Goal: Use online tool/utility: Utilize a website feature to perform a specific function

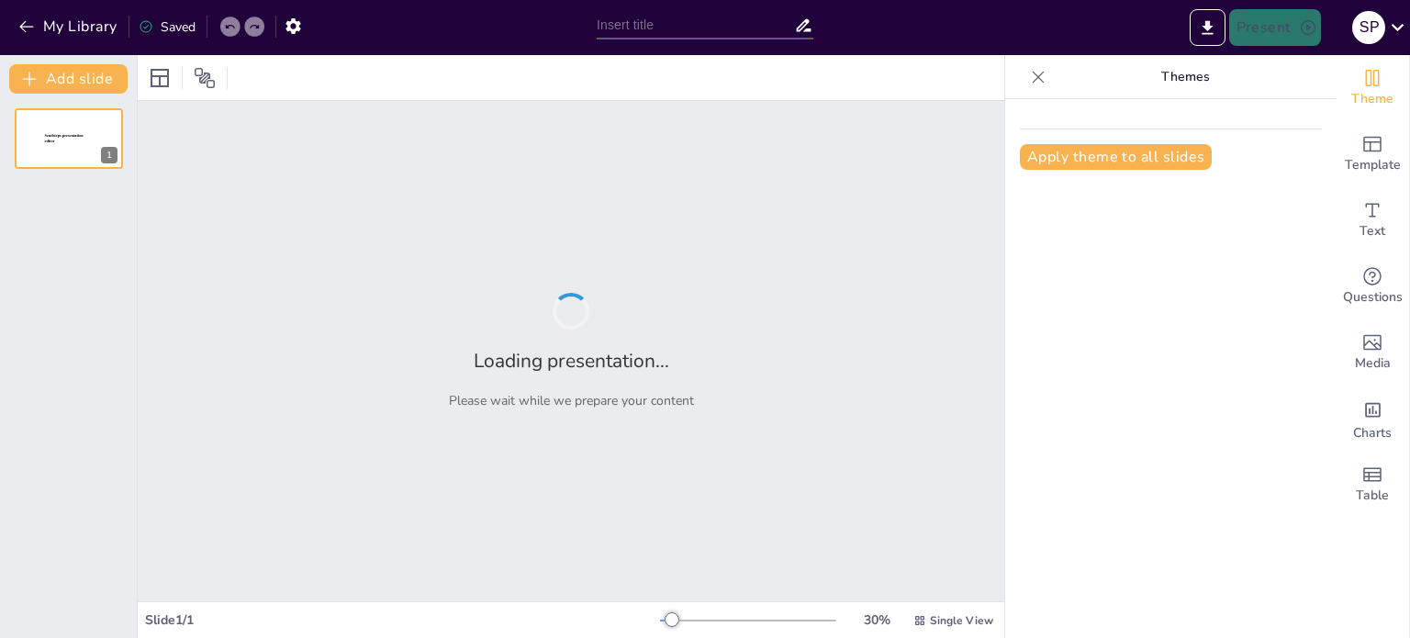
type input "Bridging the Gap: Government Banks and Consumer Engagement"
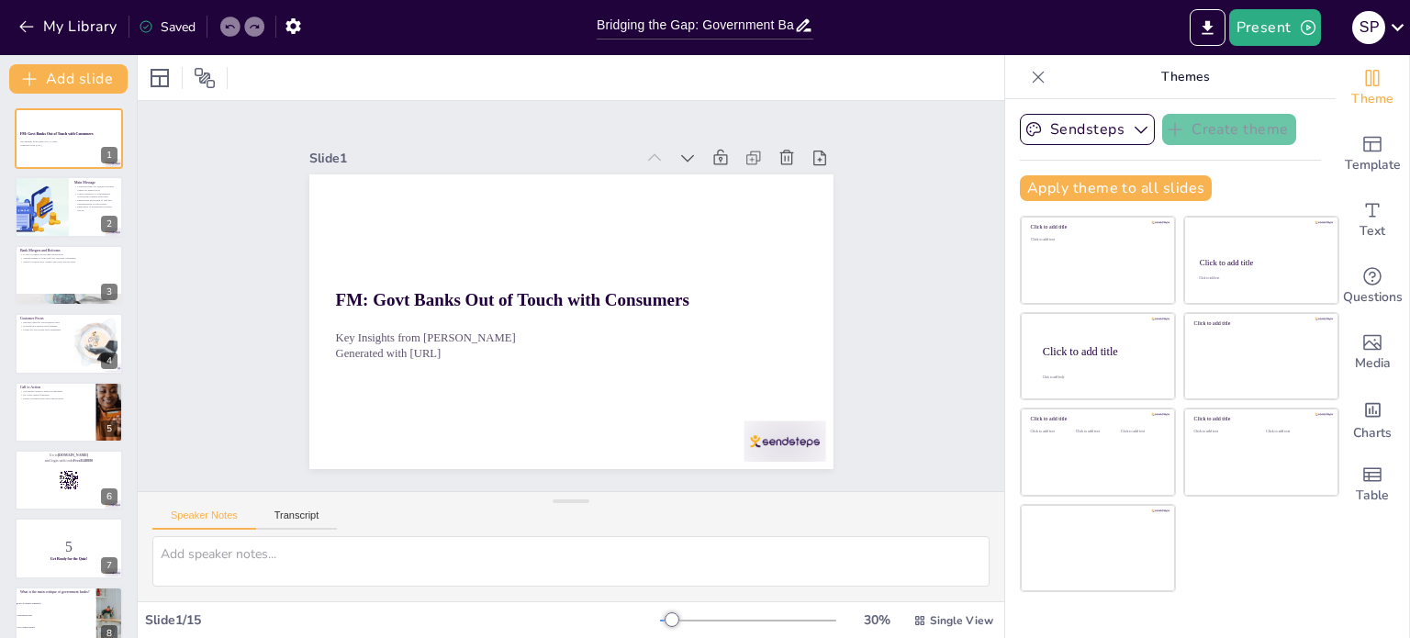
checkbox input "true"
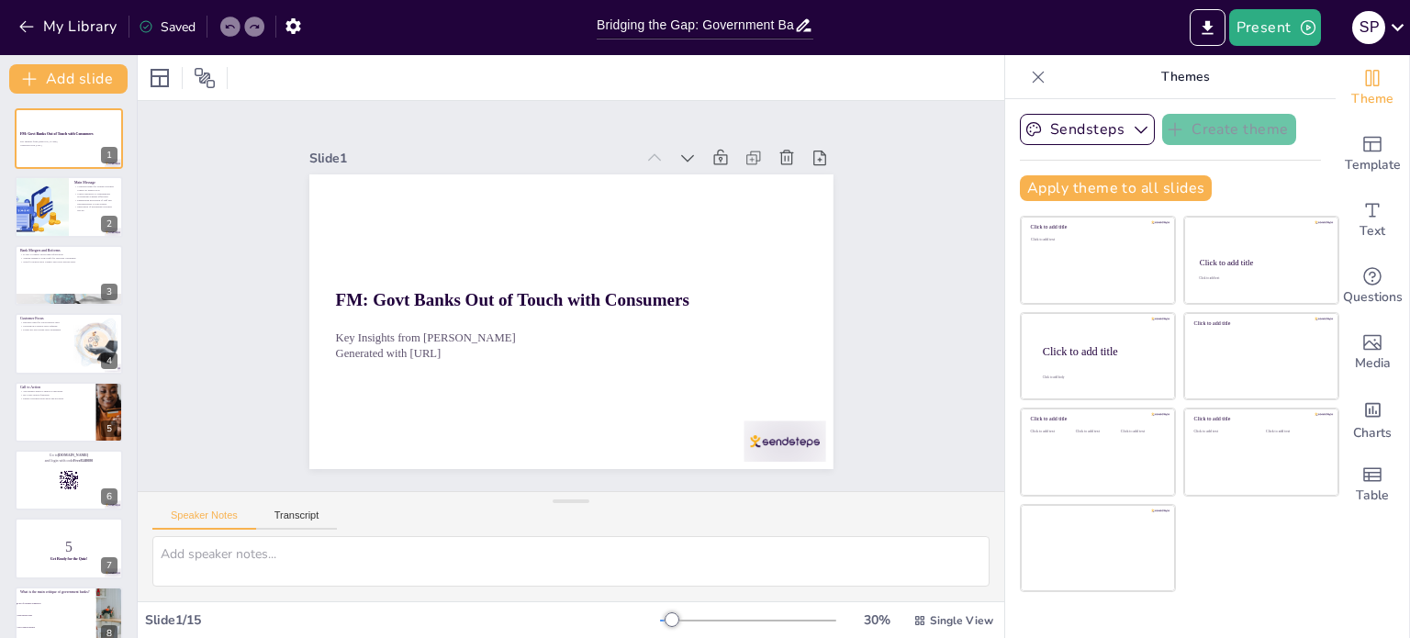
checkbox input "true"
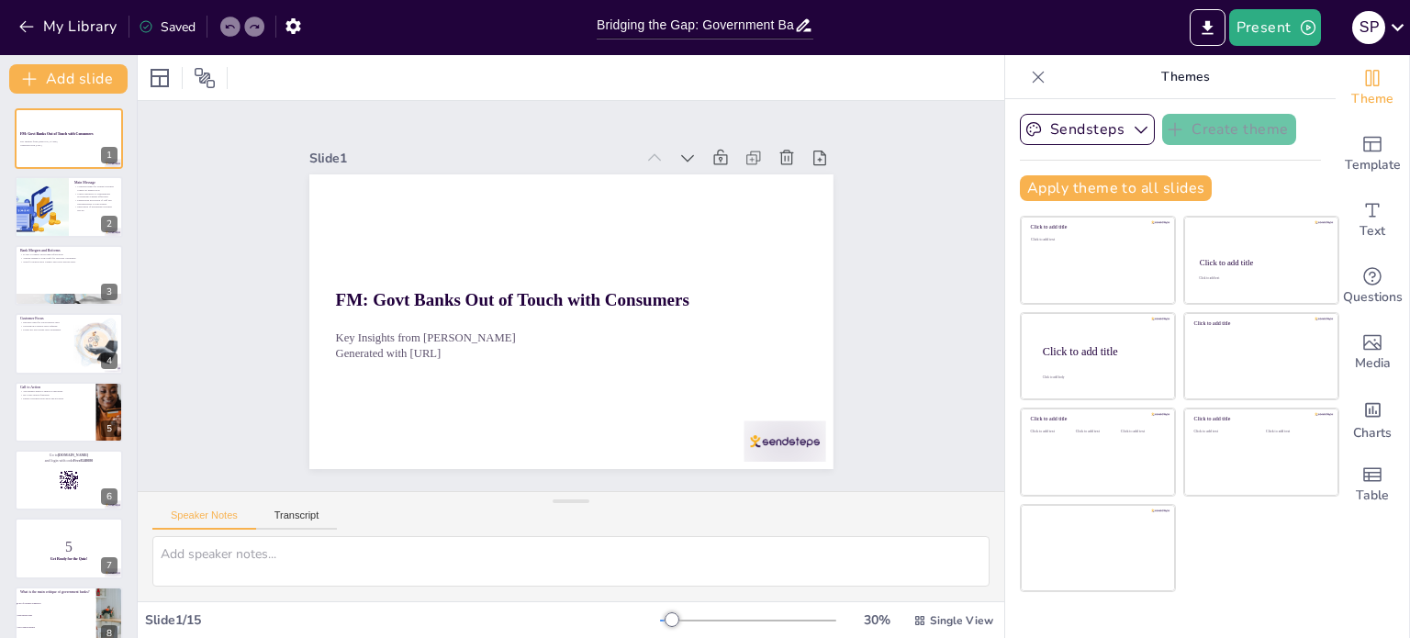
checkbox input "true"
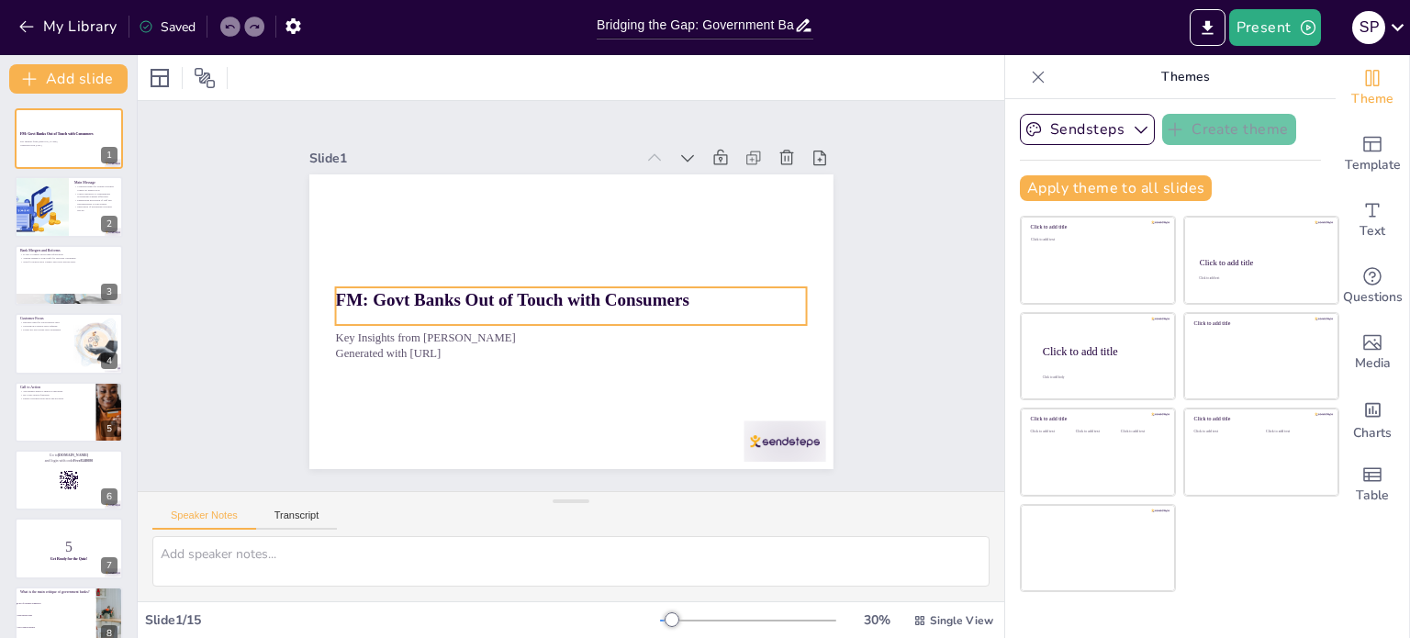
checkbox input "true"
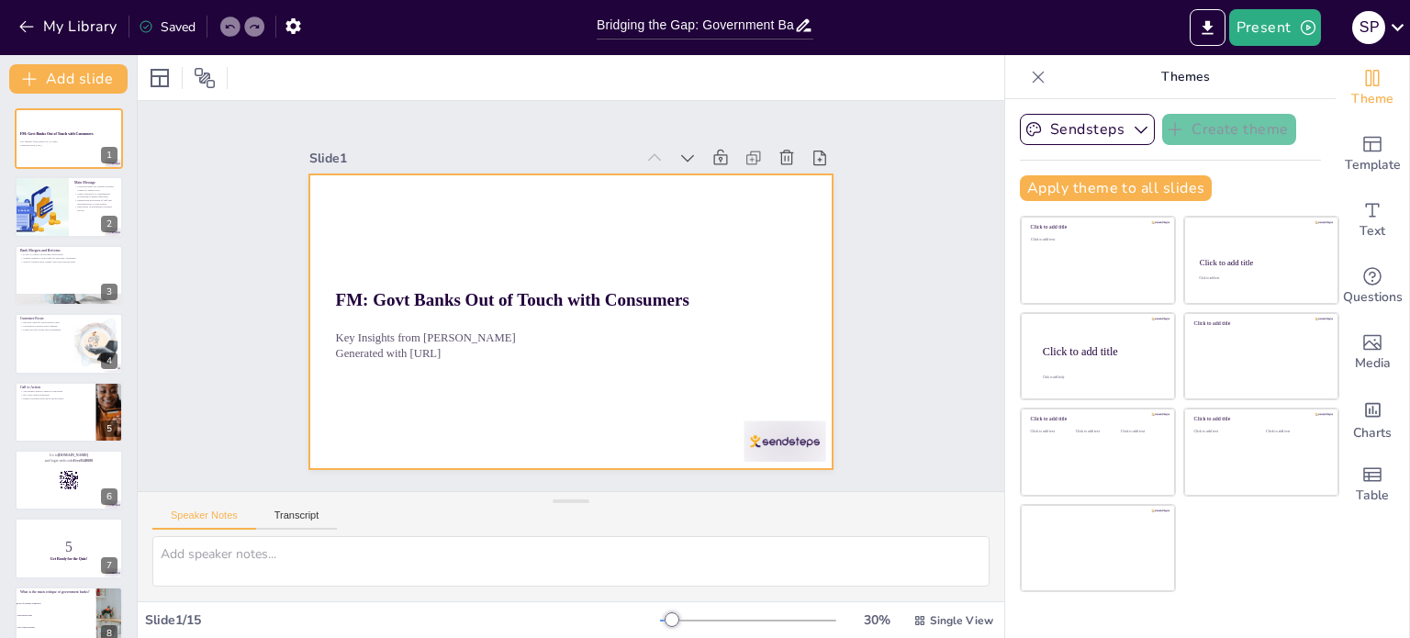
checkbox input "true"
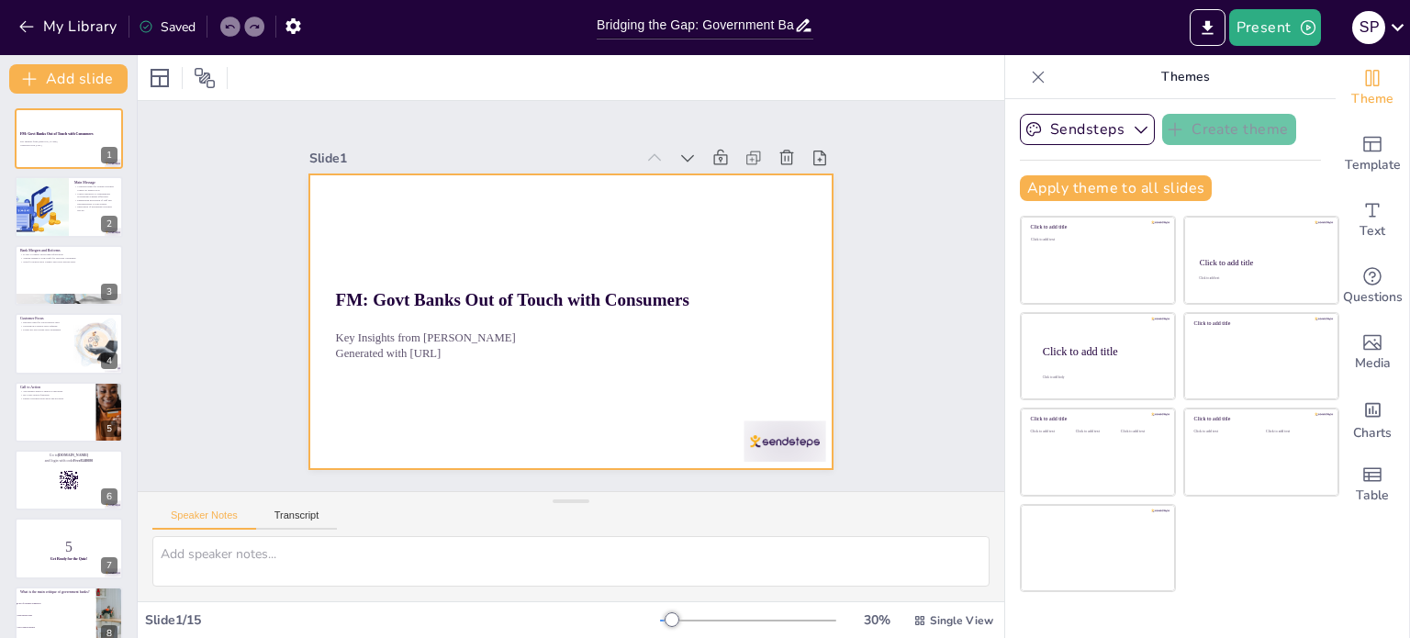
checkbox input "true"
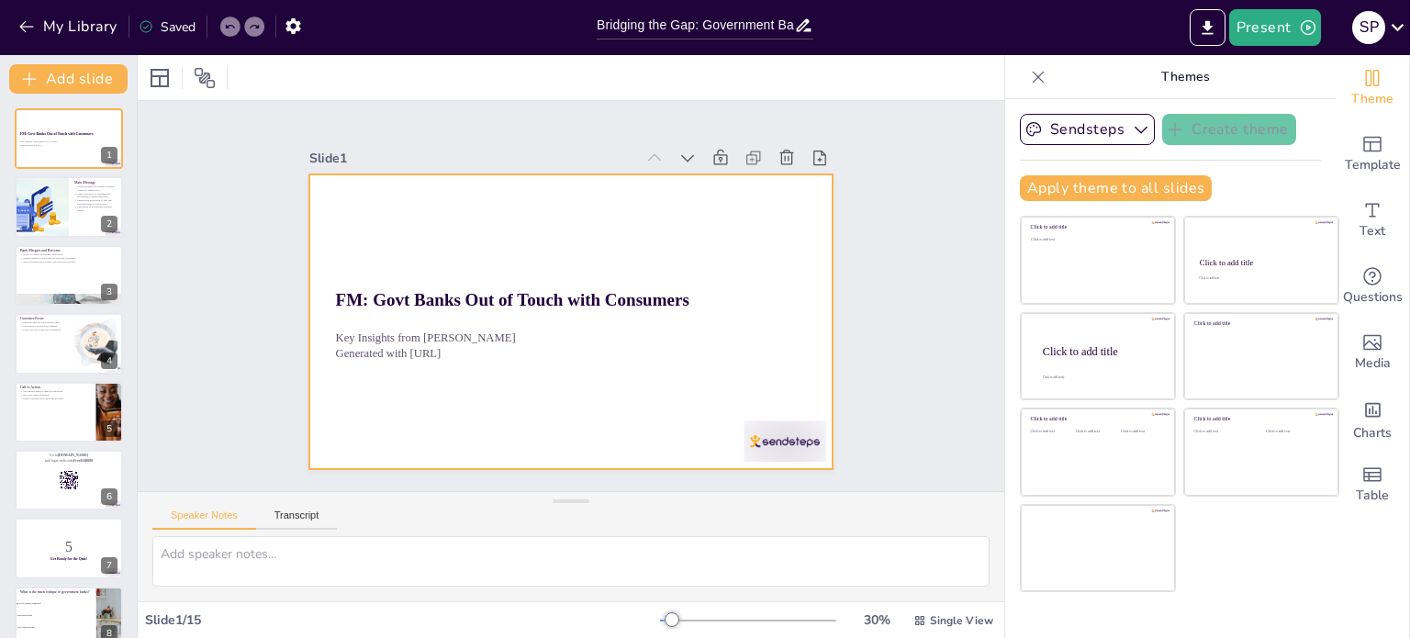
checkbox input "true"
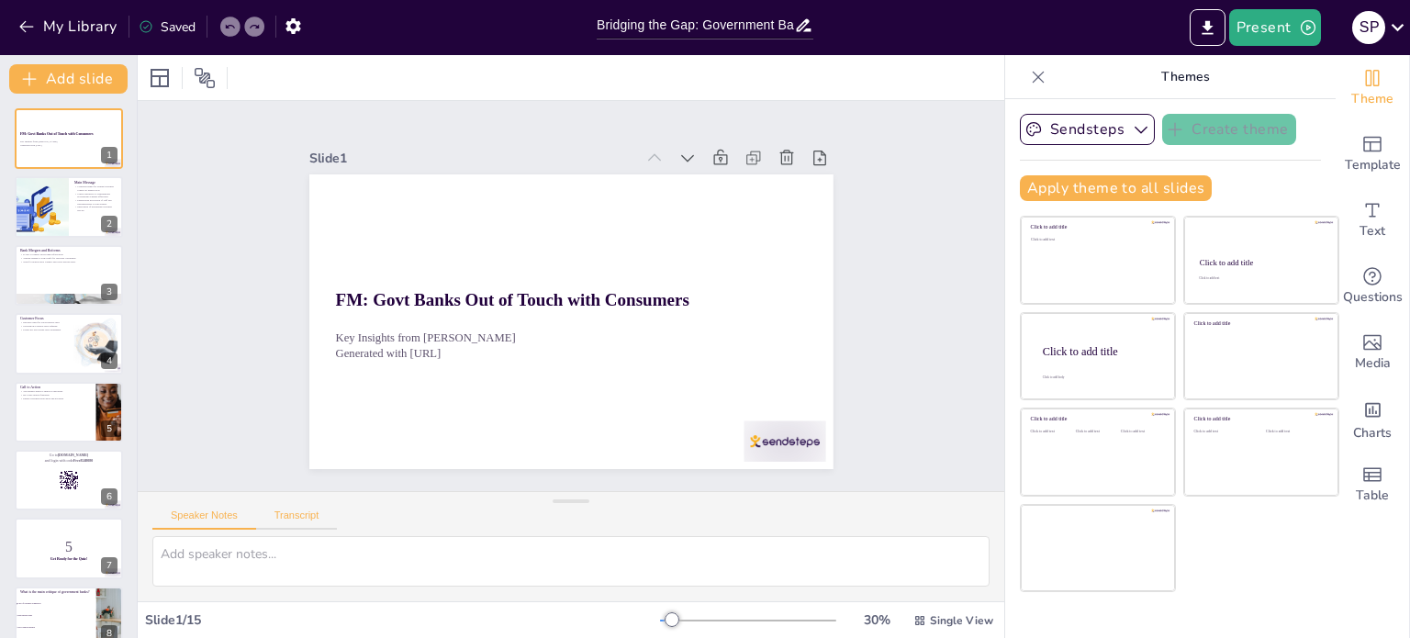
click at [292, 512] on button "Transcript" at bounding box center [297, 519] width 82 height 20
click at [220, 517] on button "Speaker Notes" at bounding box center [204, 519] width 104 height 20
checkbox input "true"
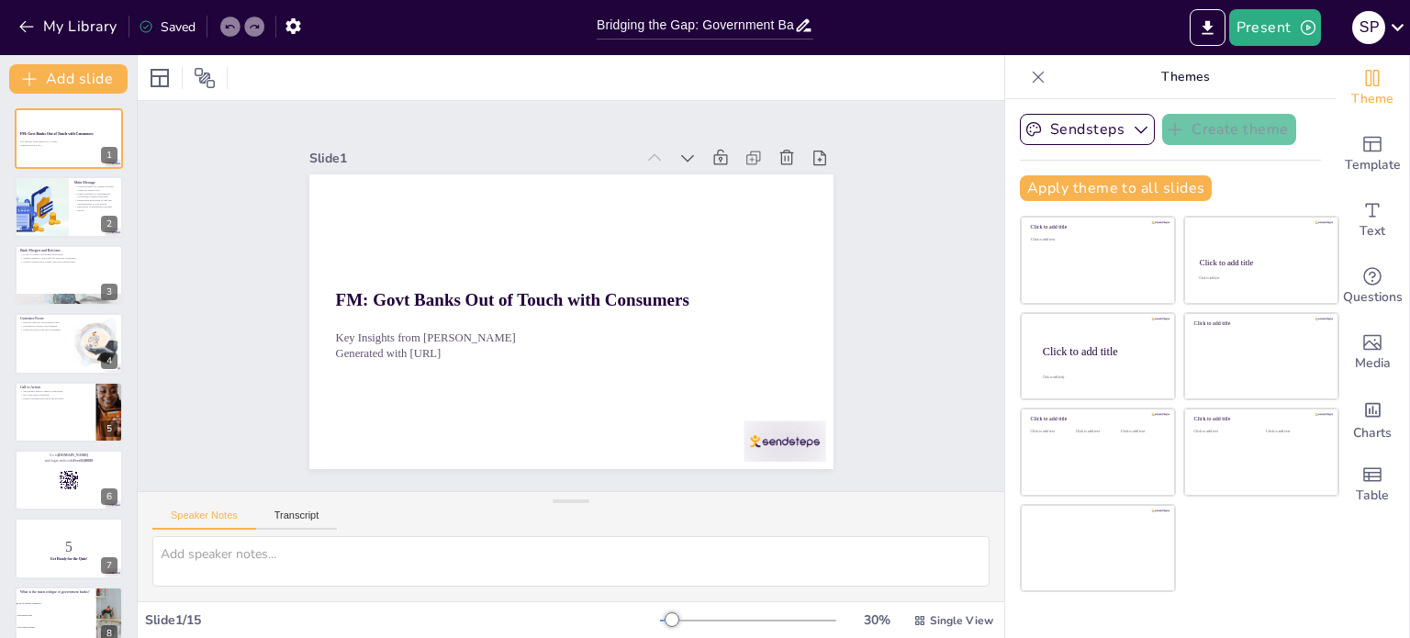
checkbox input "true"
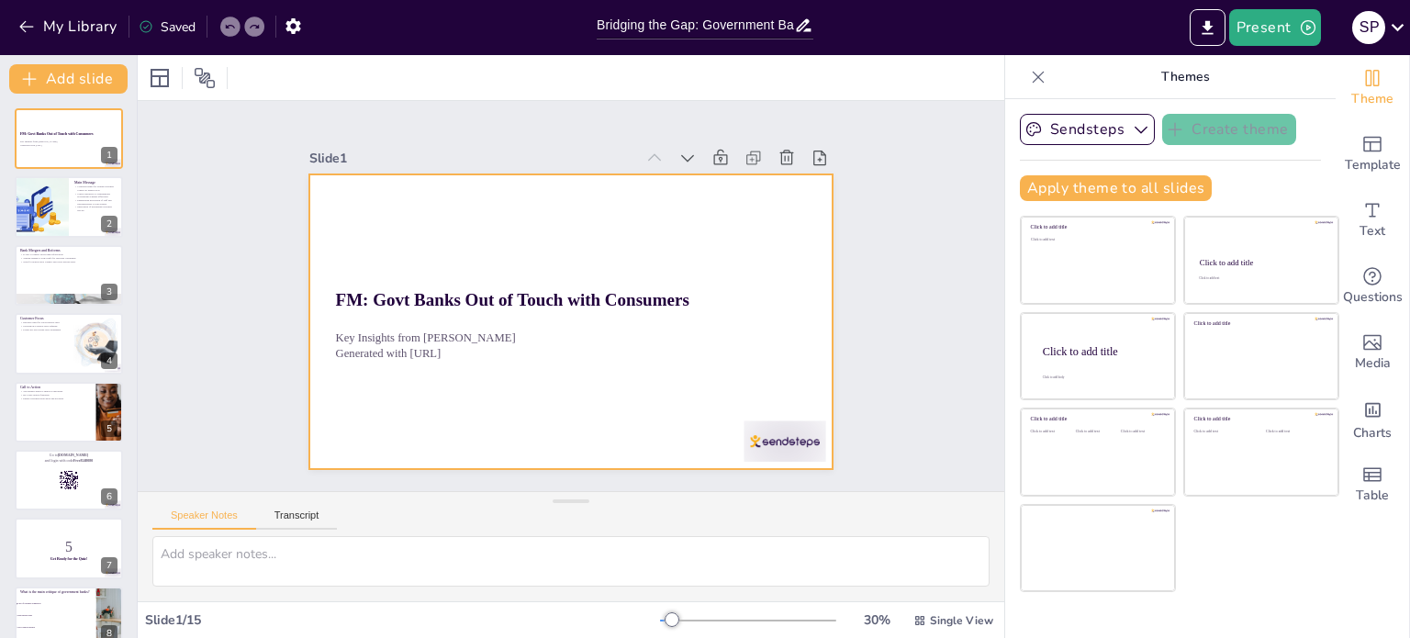
checkbox input "true"
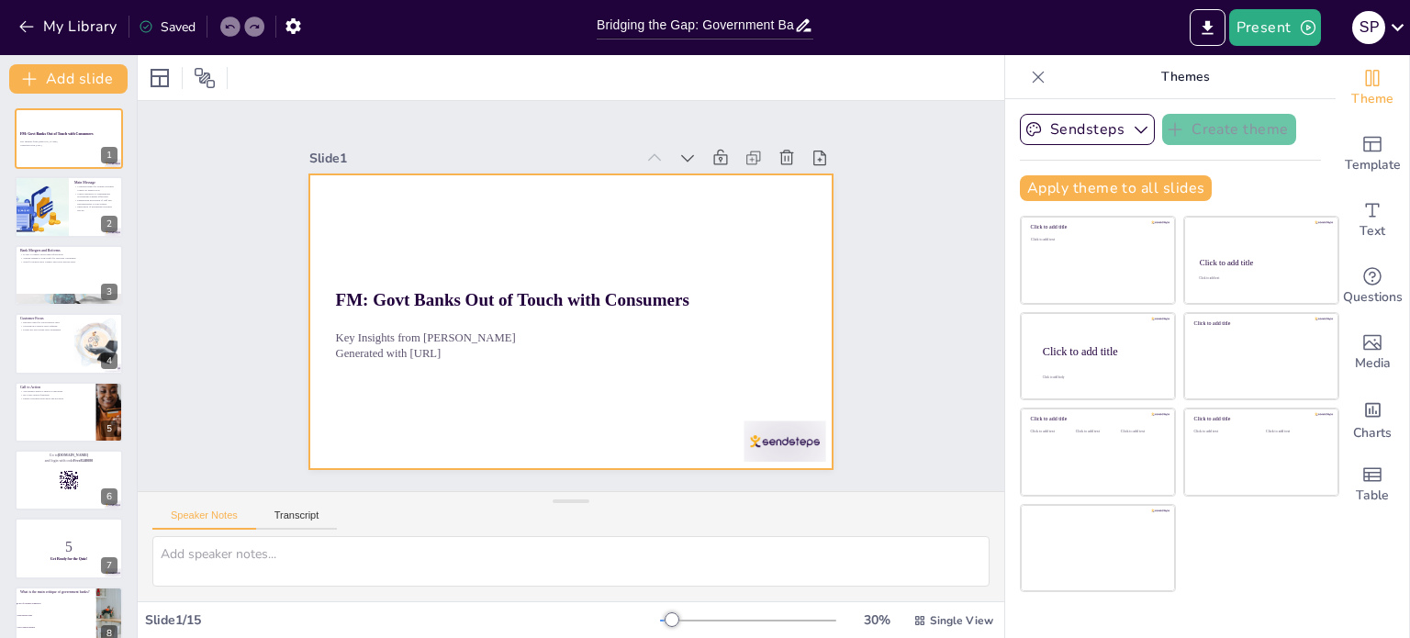
checkbox input "true"
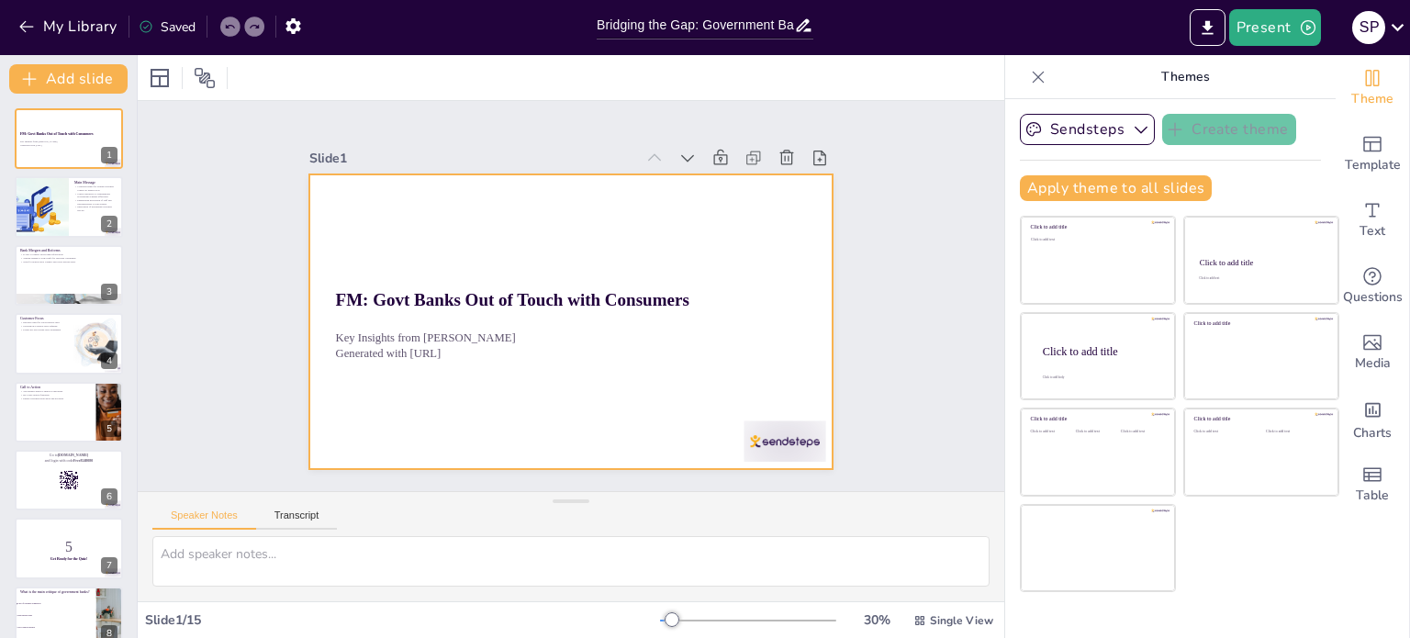
checkbox input "true"
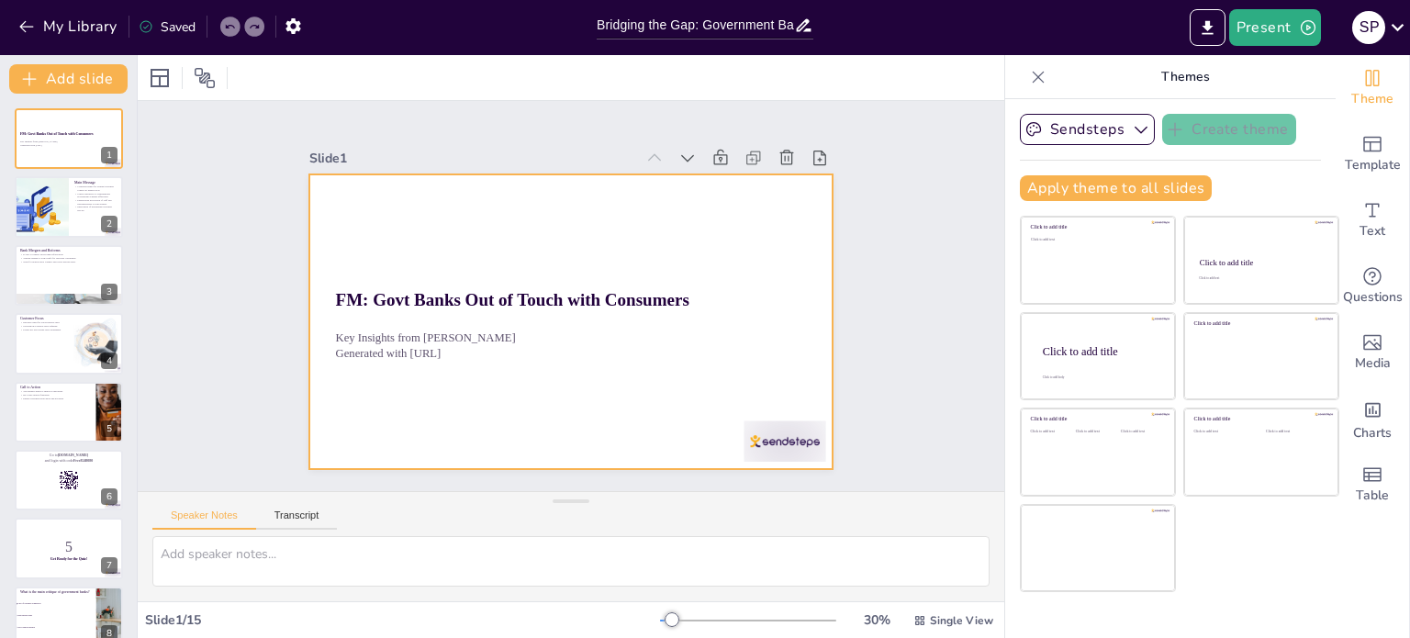
checkbox input "true"
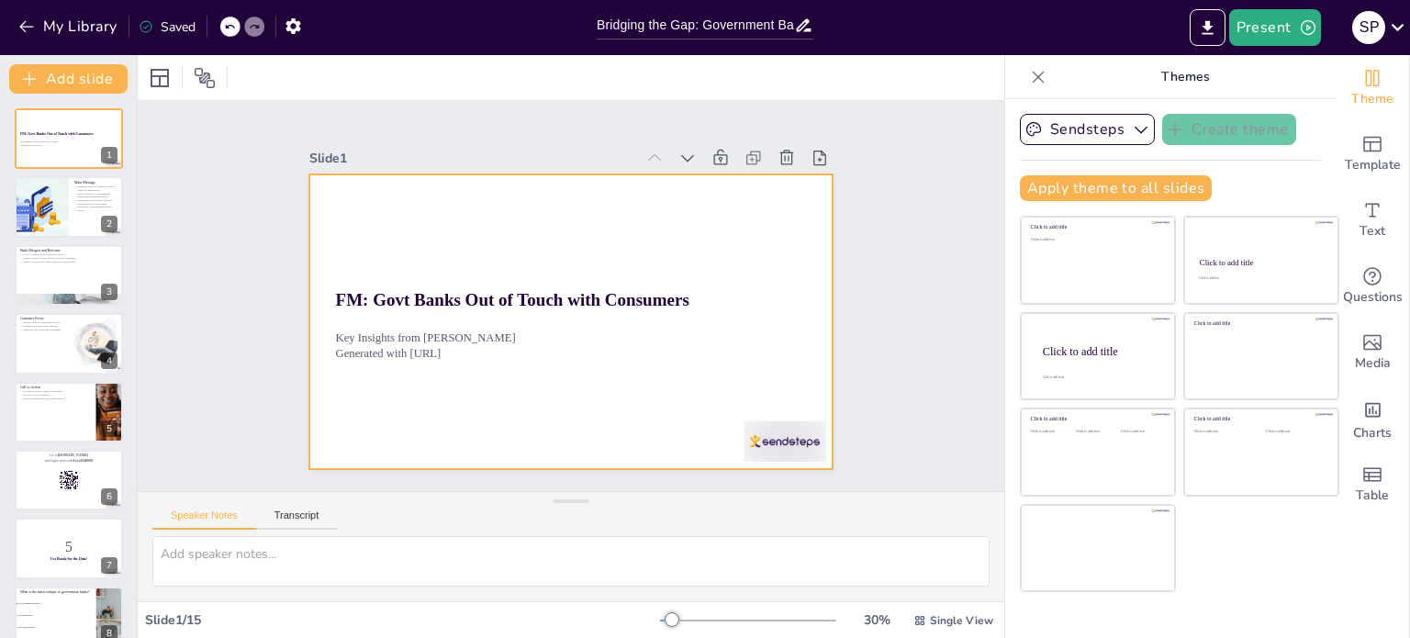
checkbox input "true"
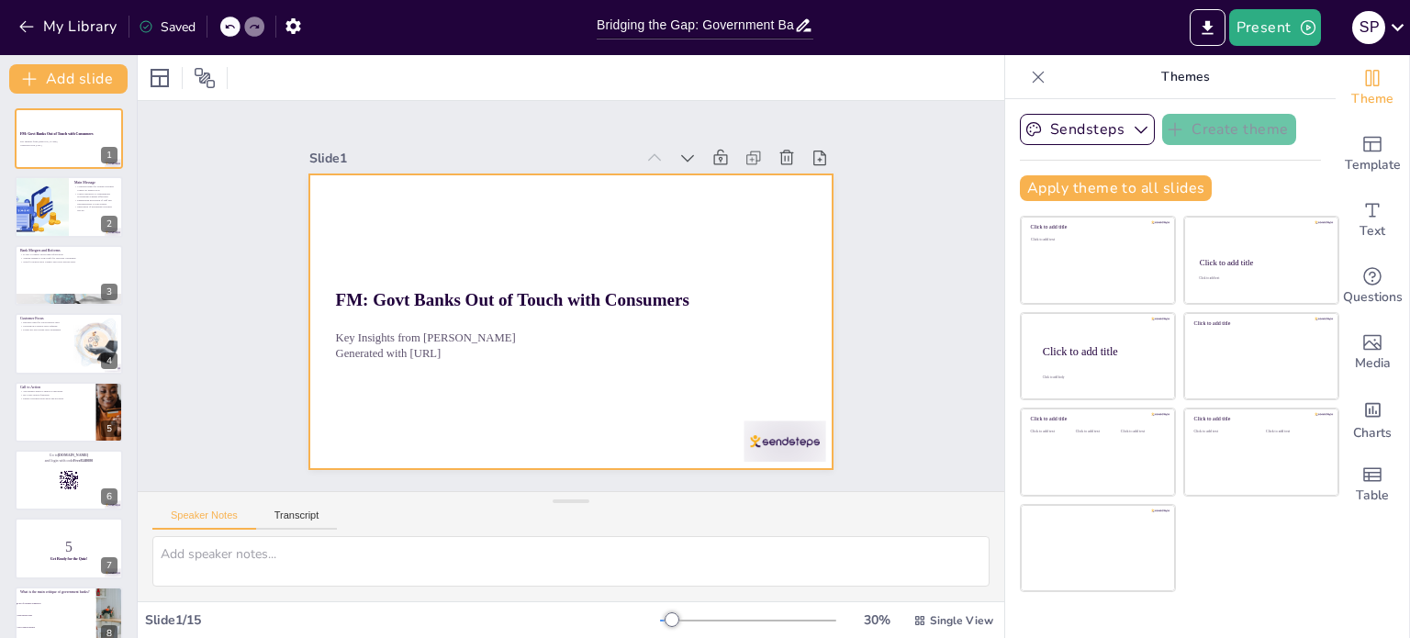
checkbox input "true"
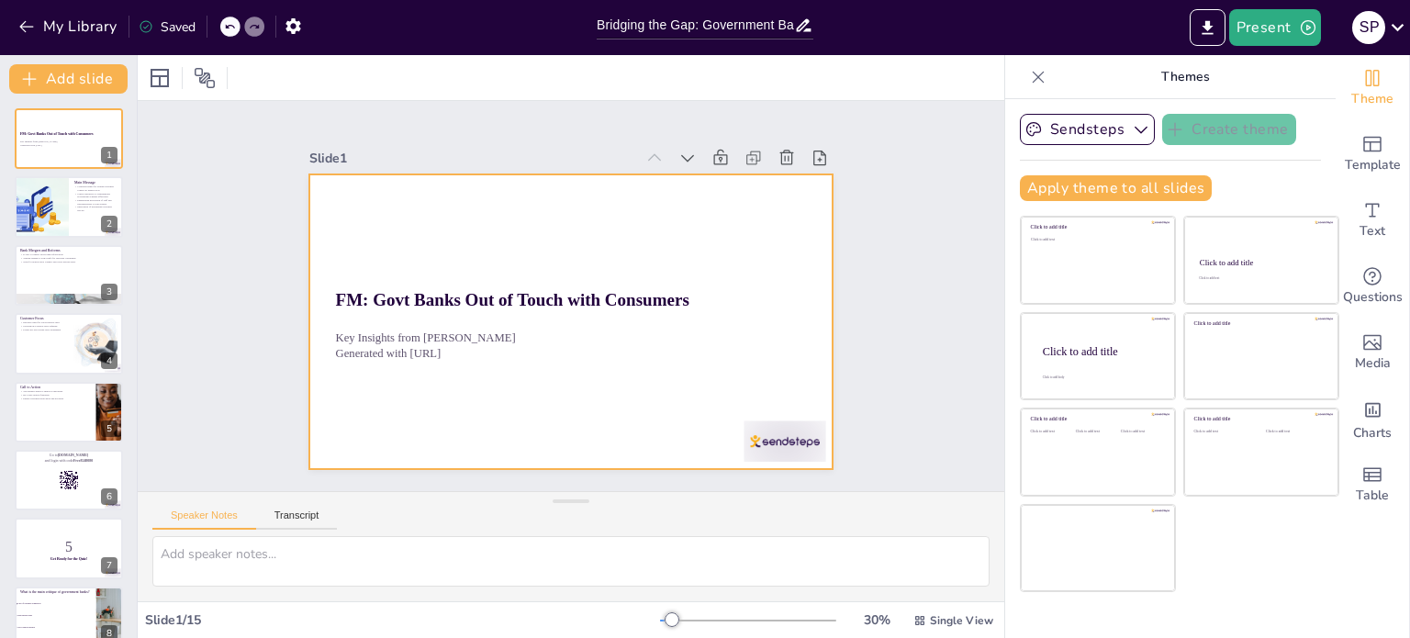
checkbox input "true"
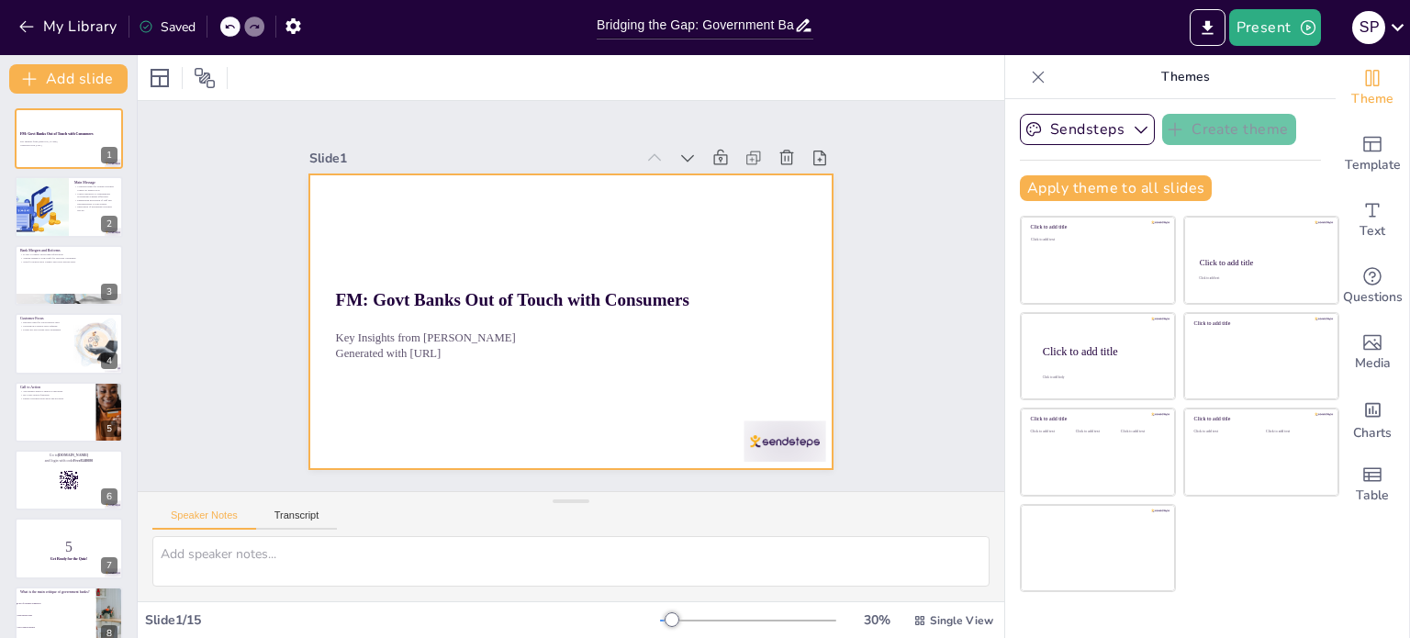
checkbox input "true"
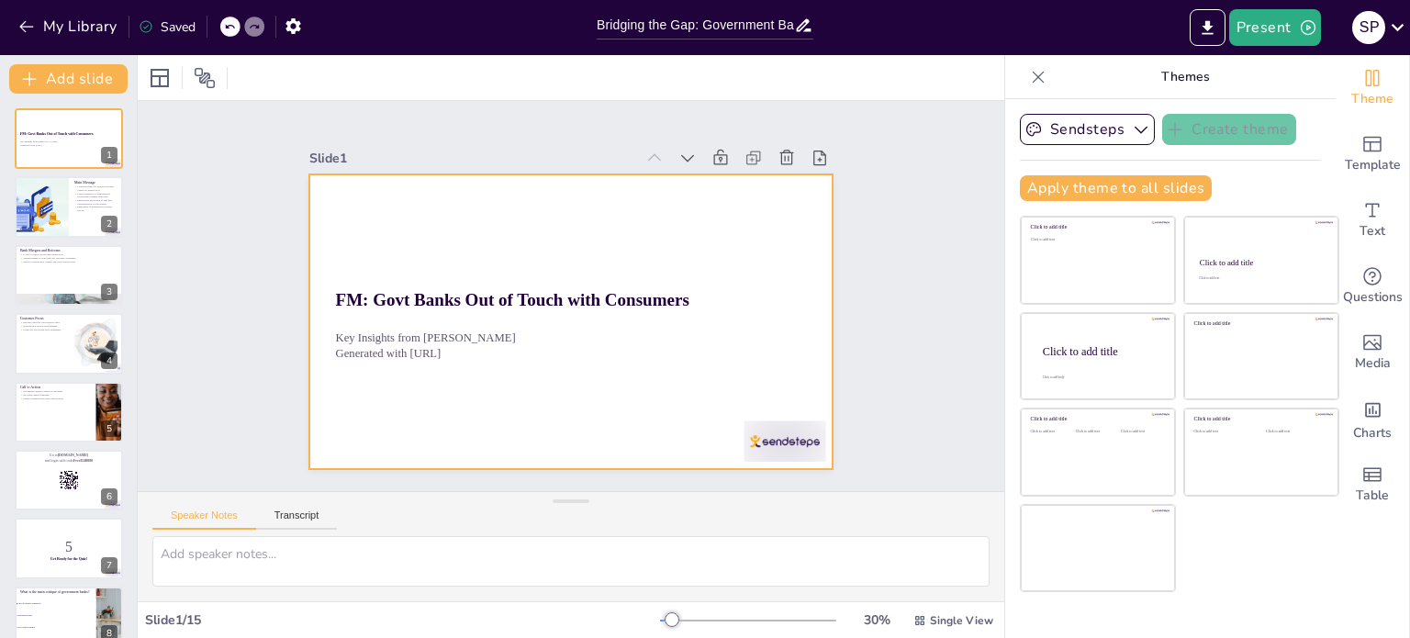
checkbox input "true"
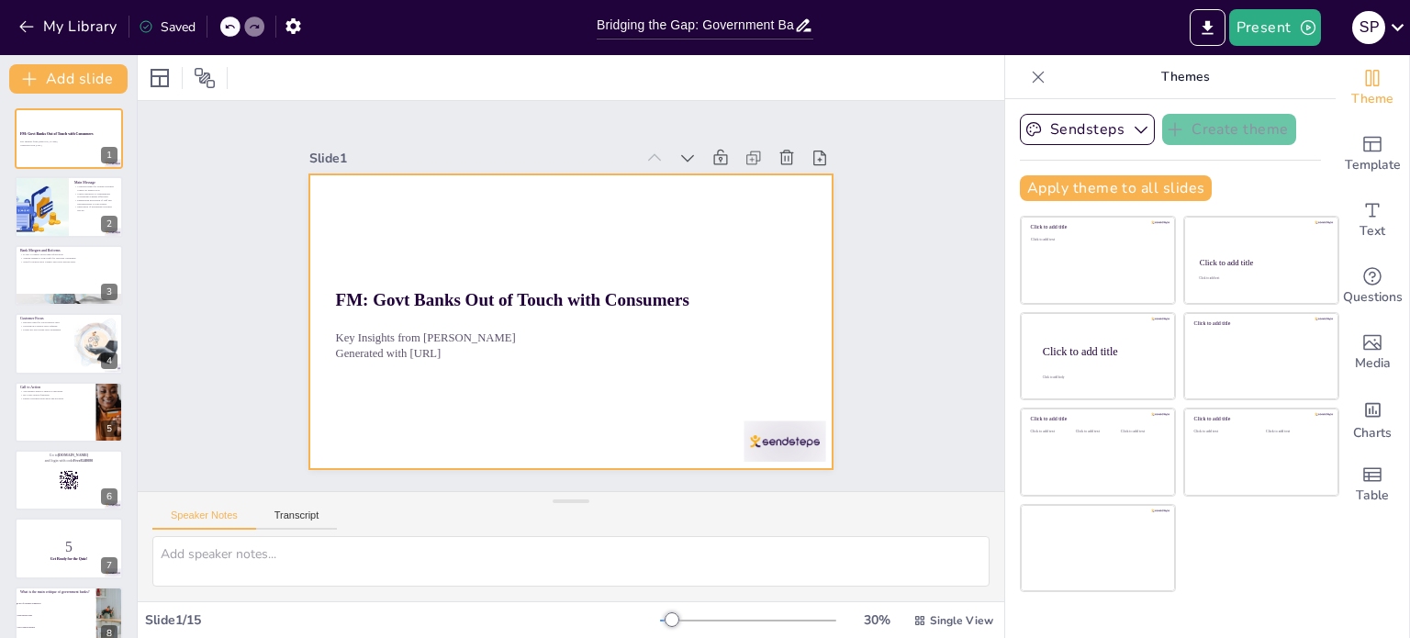
checkbox input "true"
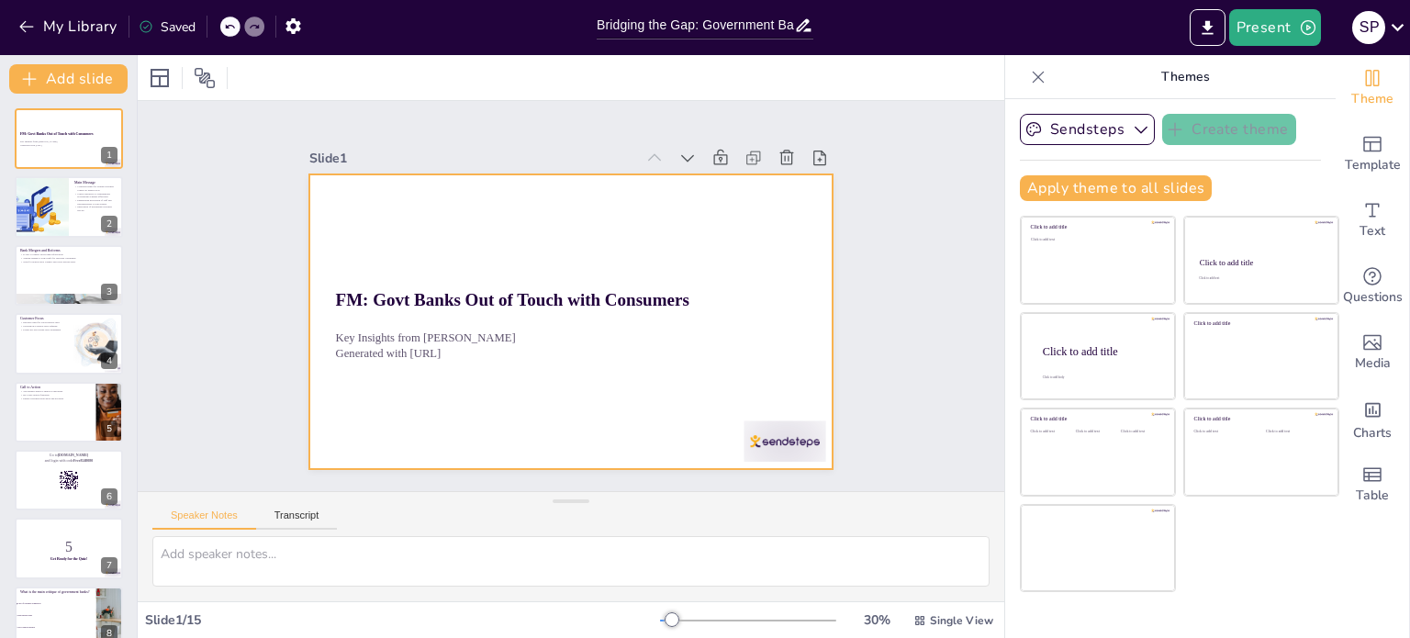
checkbox input "true"
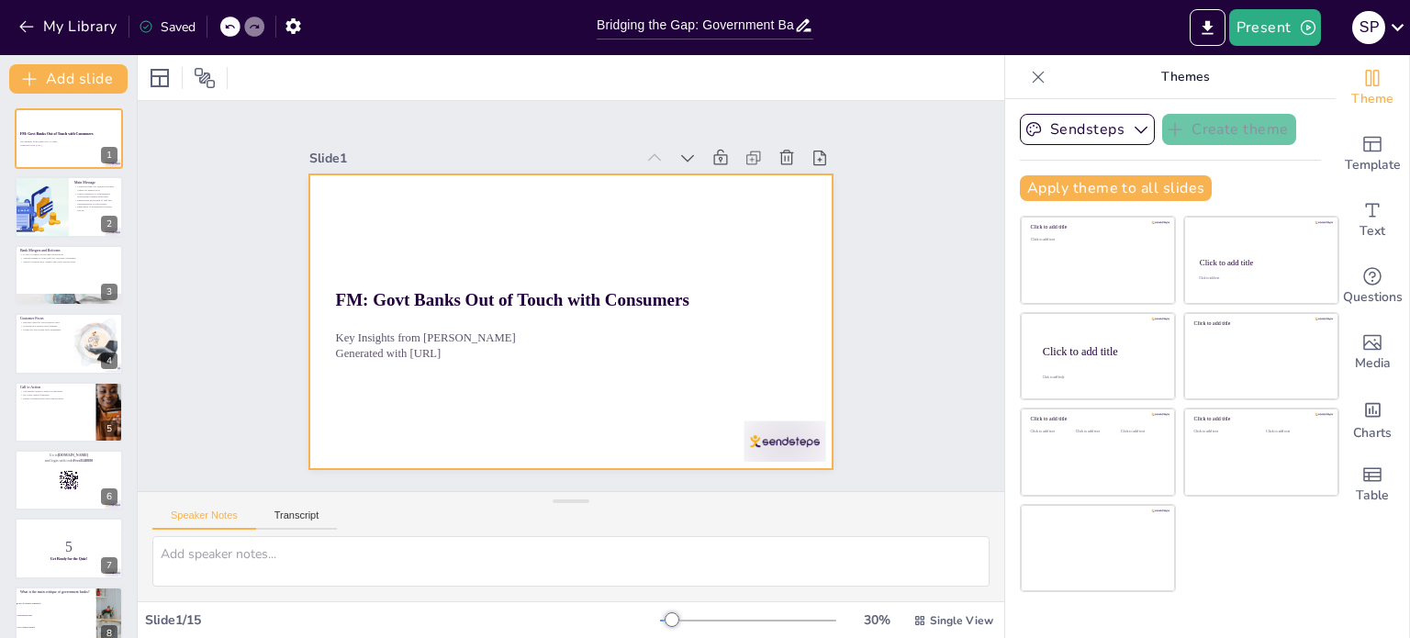
checkbox input "true"
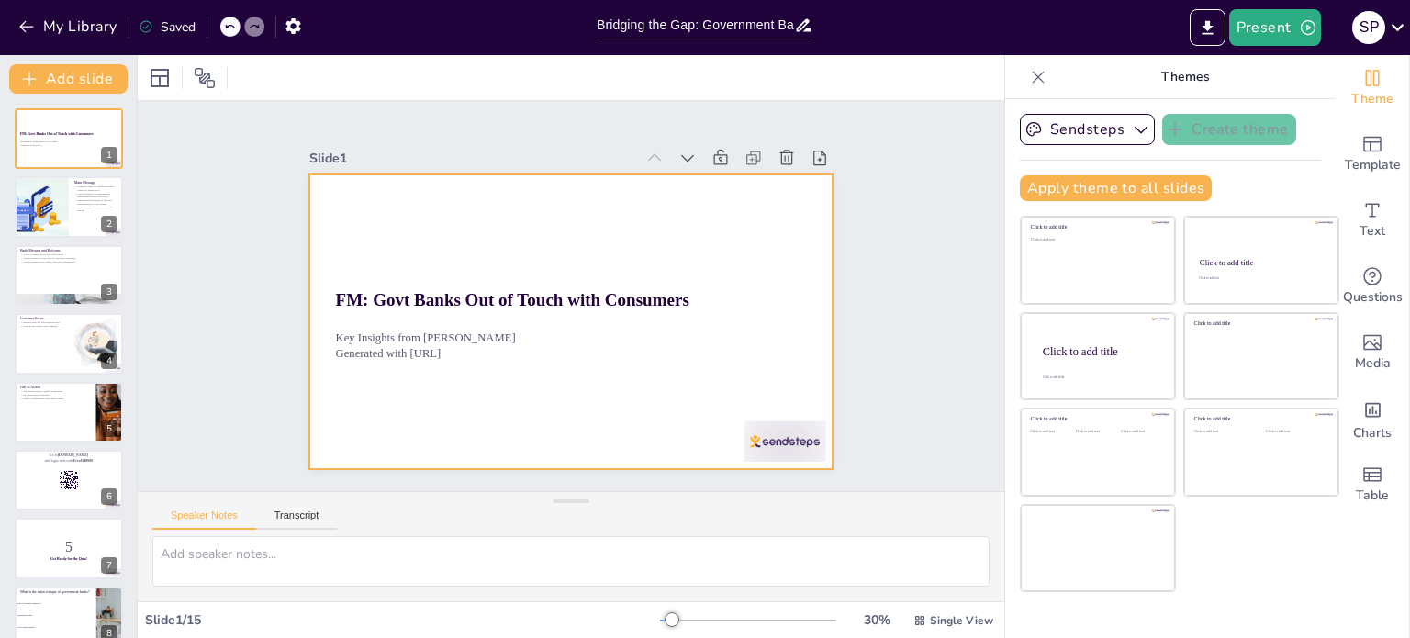
checkbox input "true"
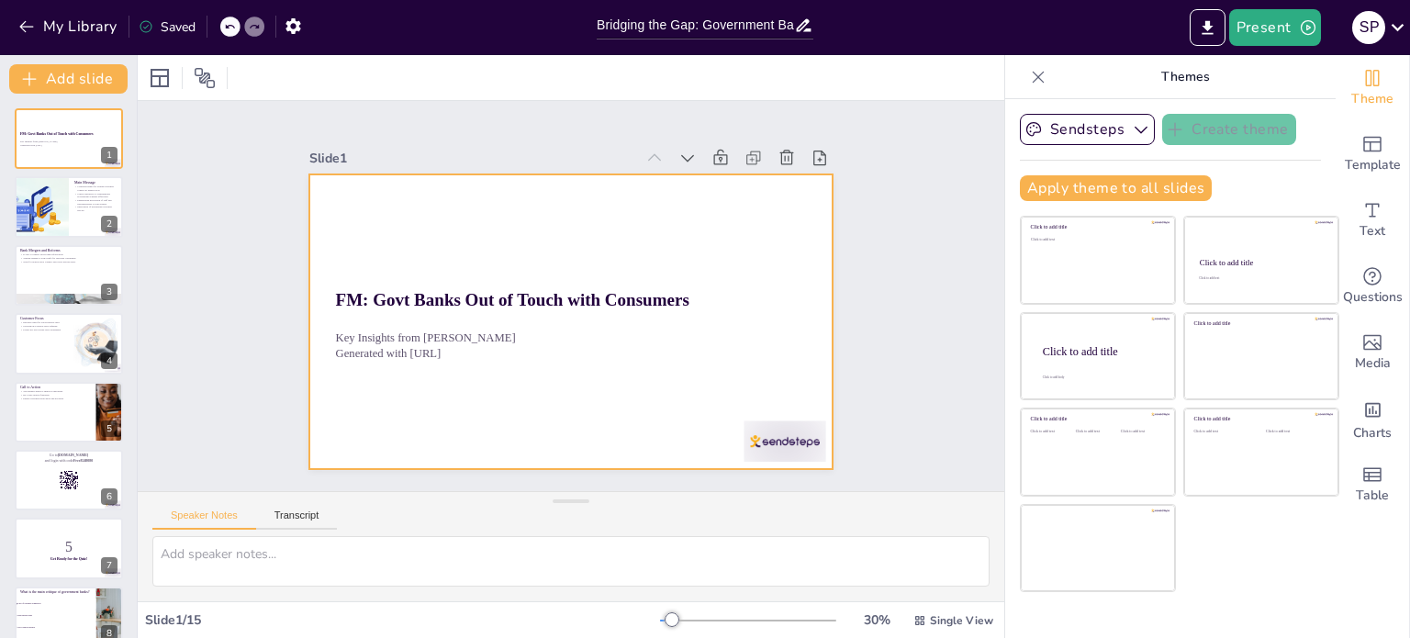
checkbox input "true"
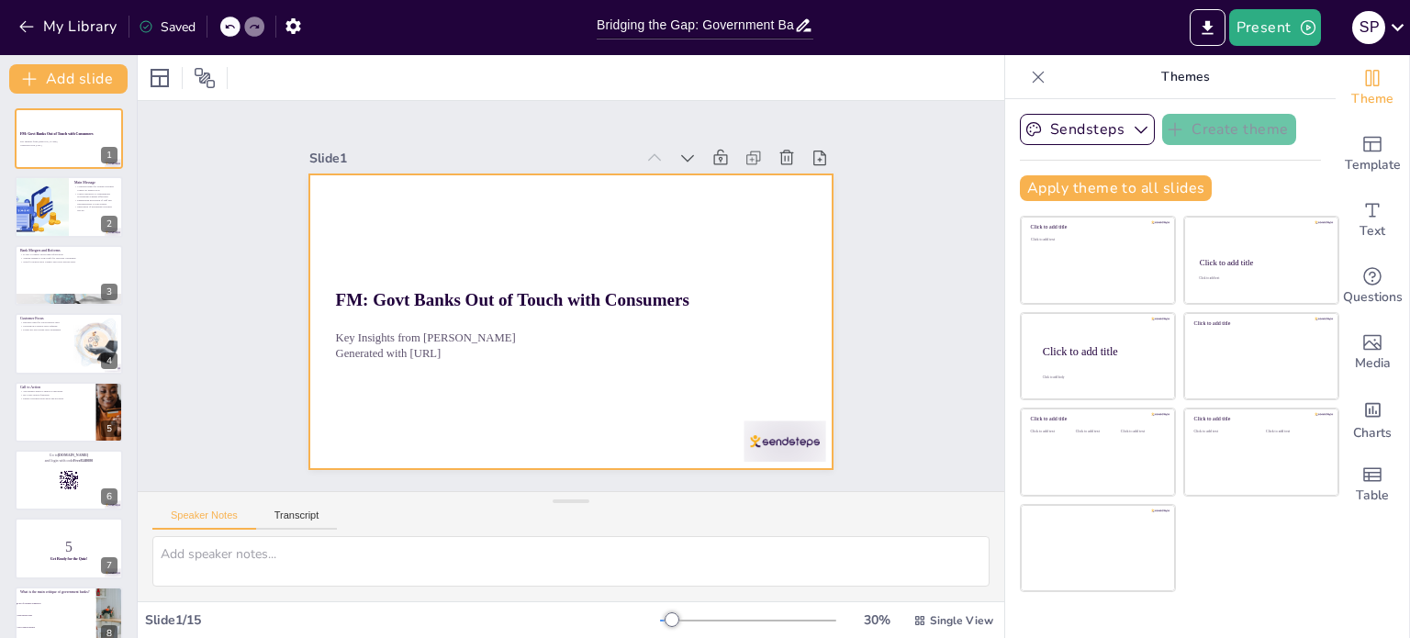
checkbox input "true"
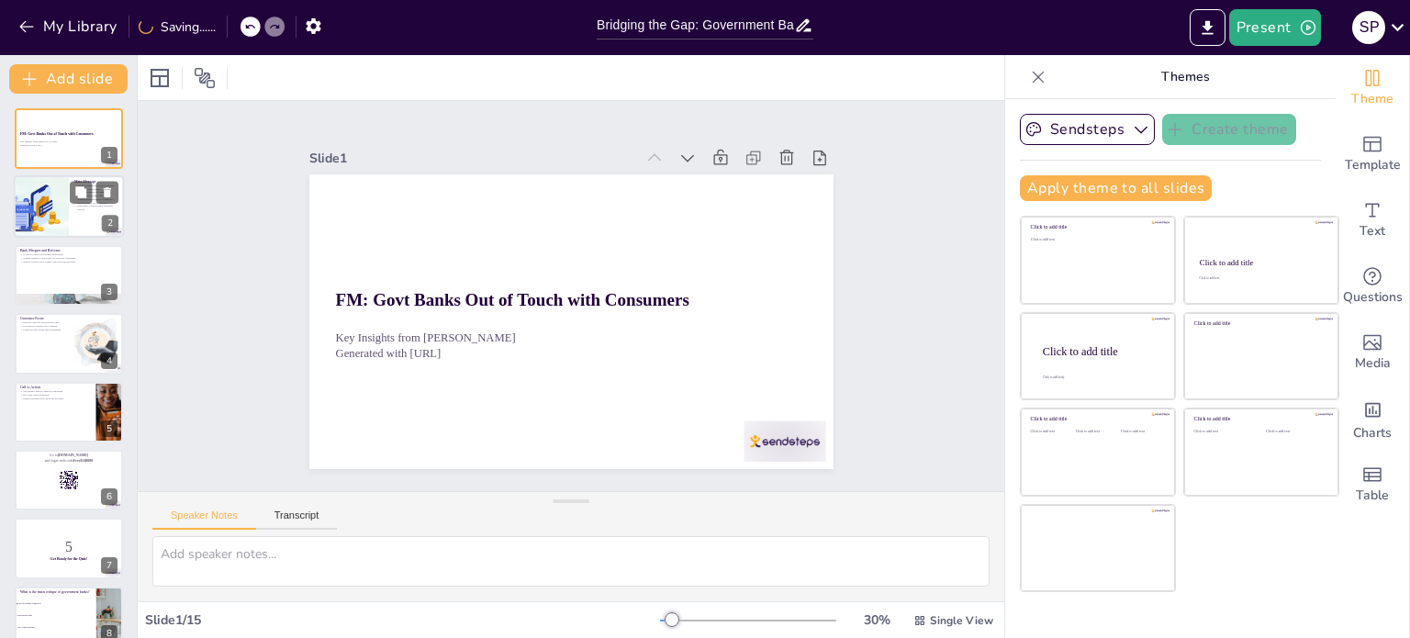
checkbox input "true"
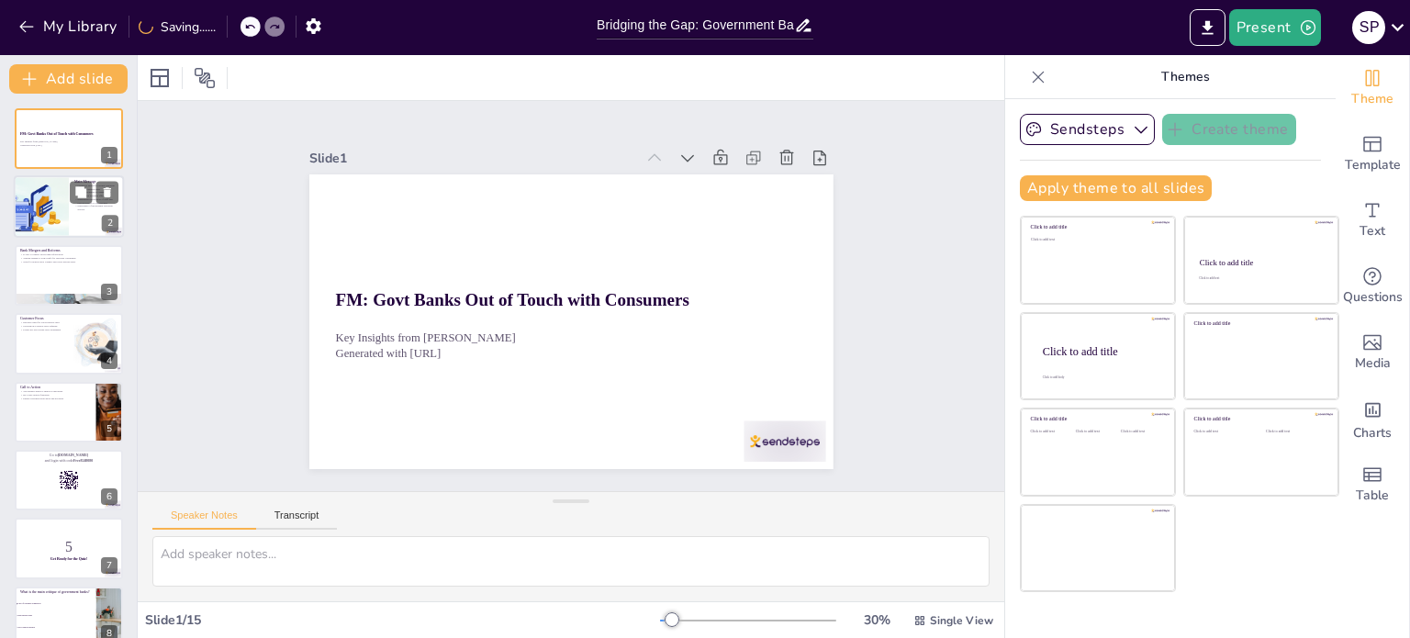
checkbox input "true"
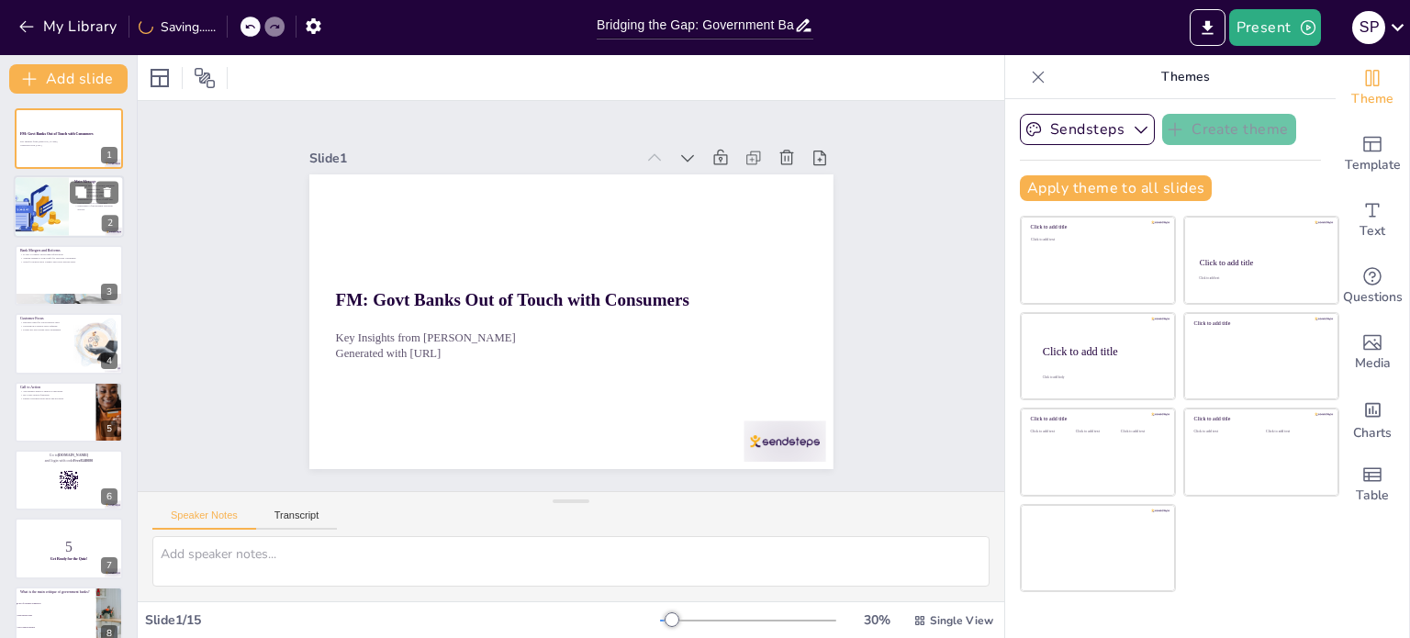
click at [79, 205] on p "Importance of prioritizing customer service" at bounding box center [96, 208] width 44 height 6
checkbox input "true"
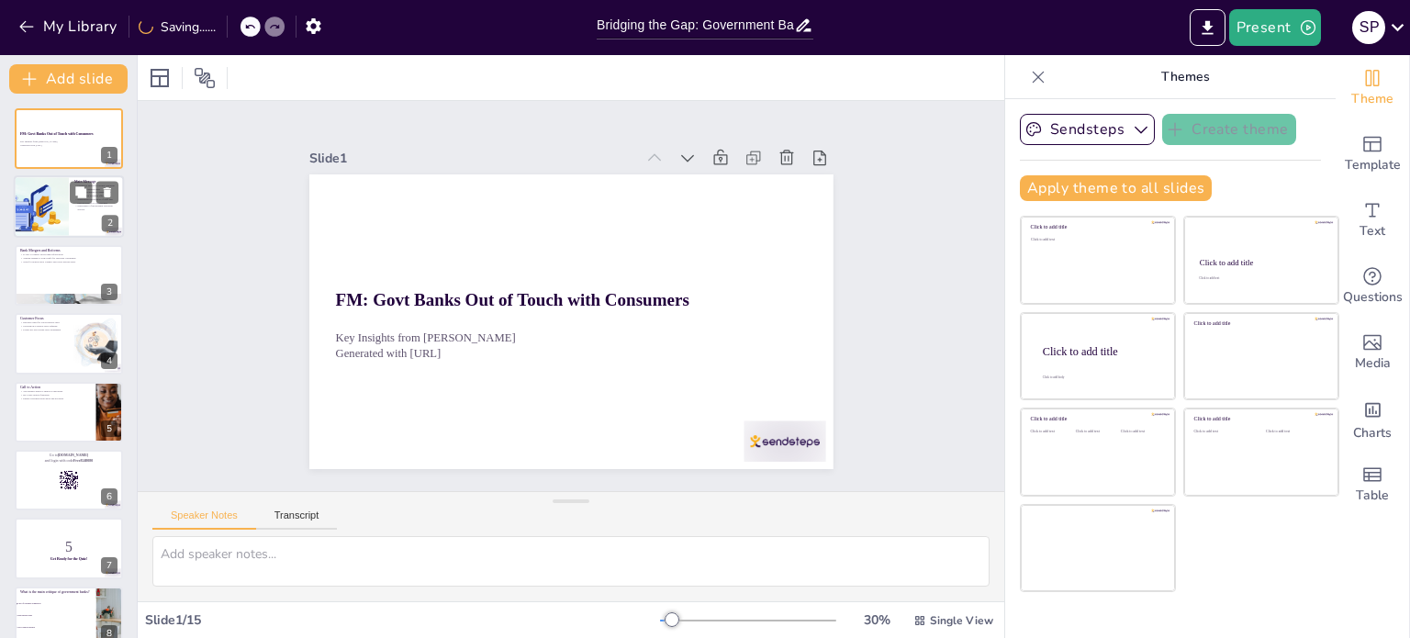
checkbox input "true"
type textarea "The Finance Minister pointed out the significant disconnect between banks and t…"
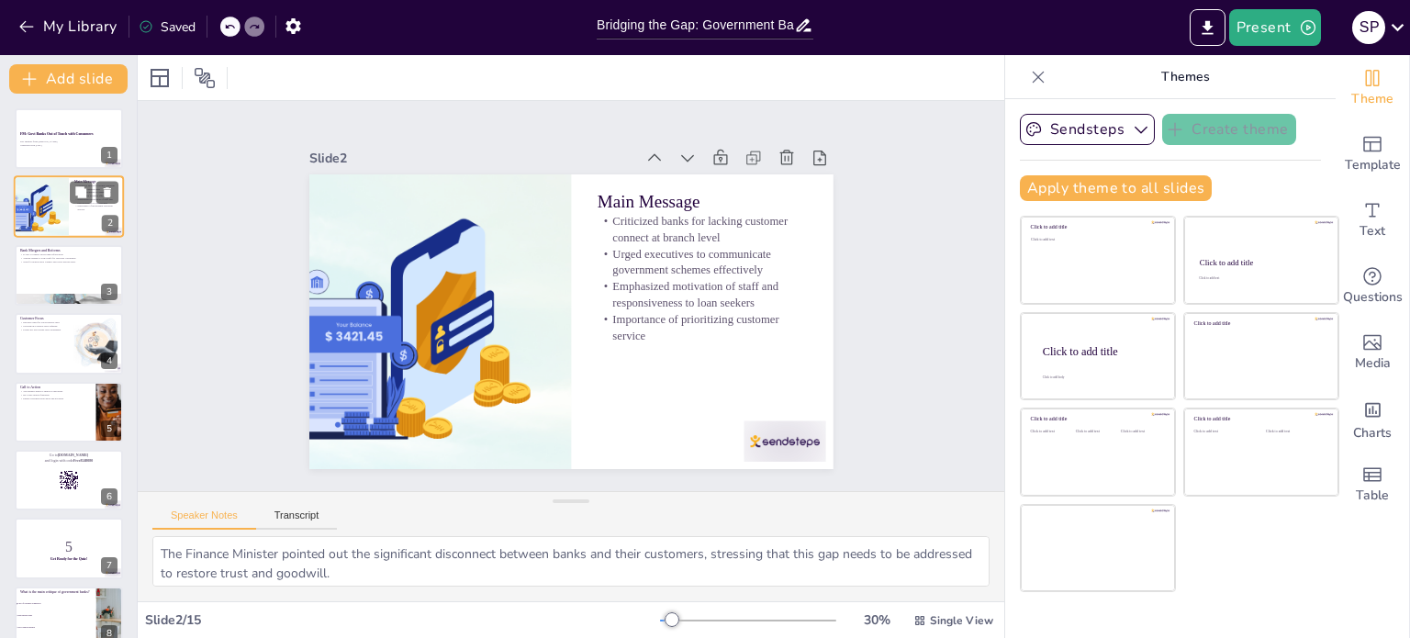
checkbox input "true"
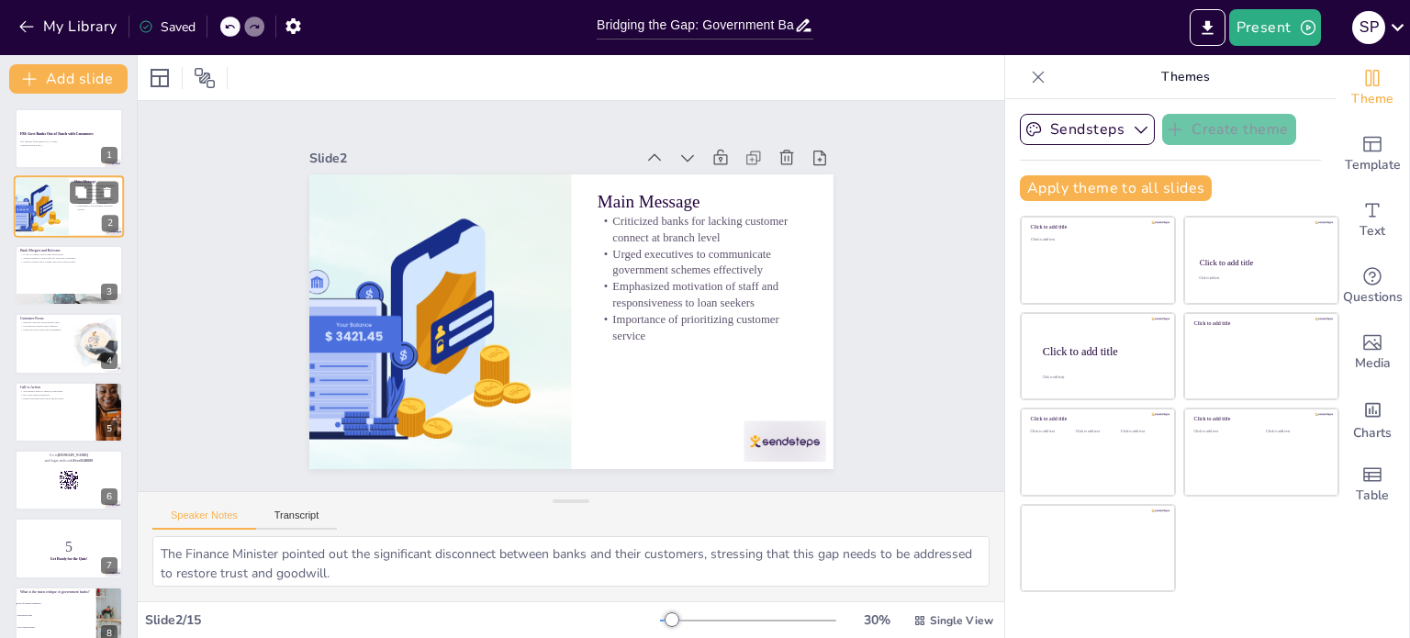
checkbox input "true"
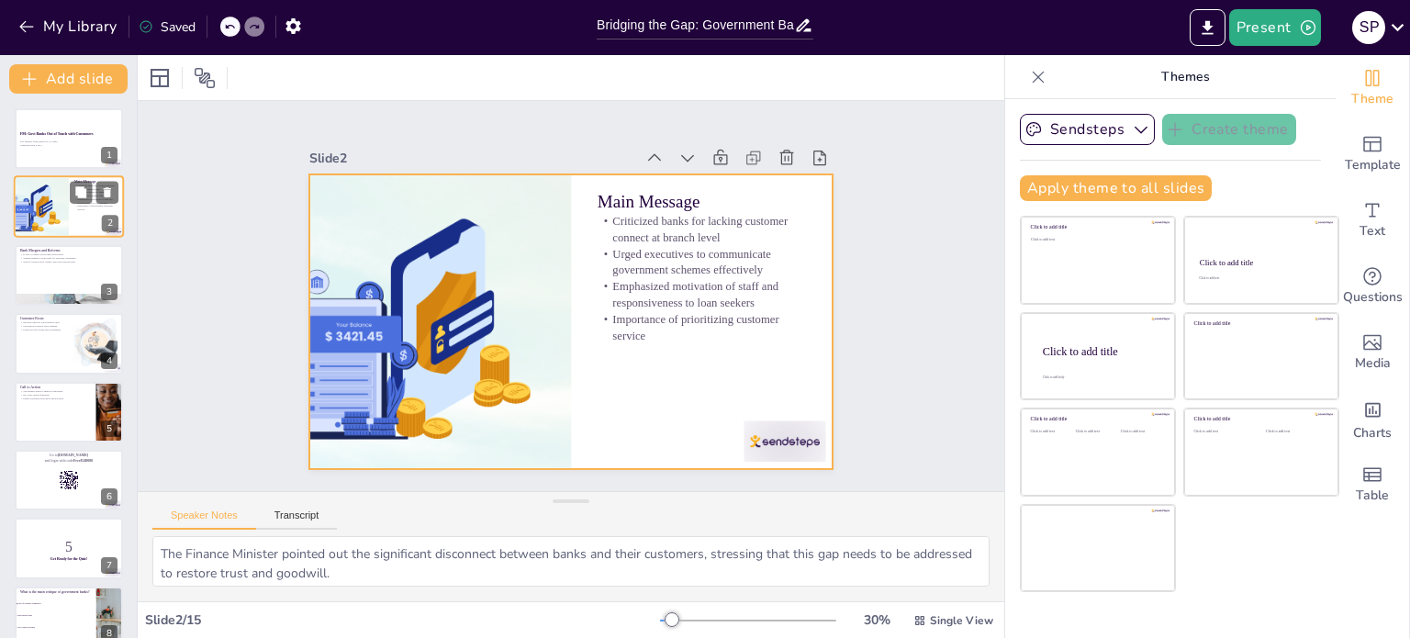
checkbox input "true"
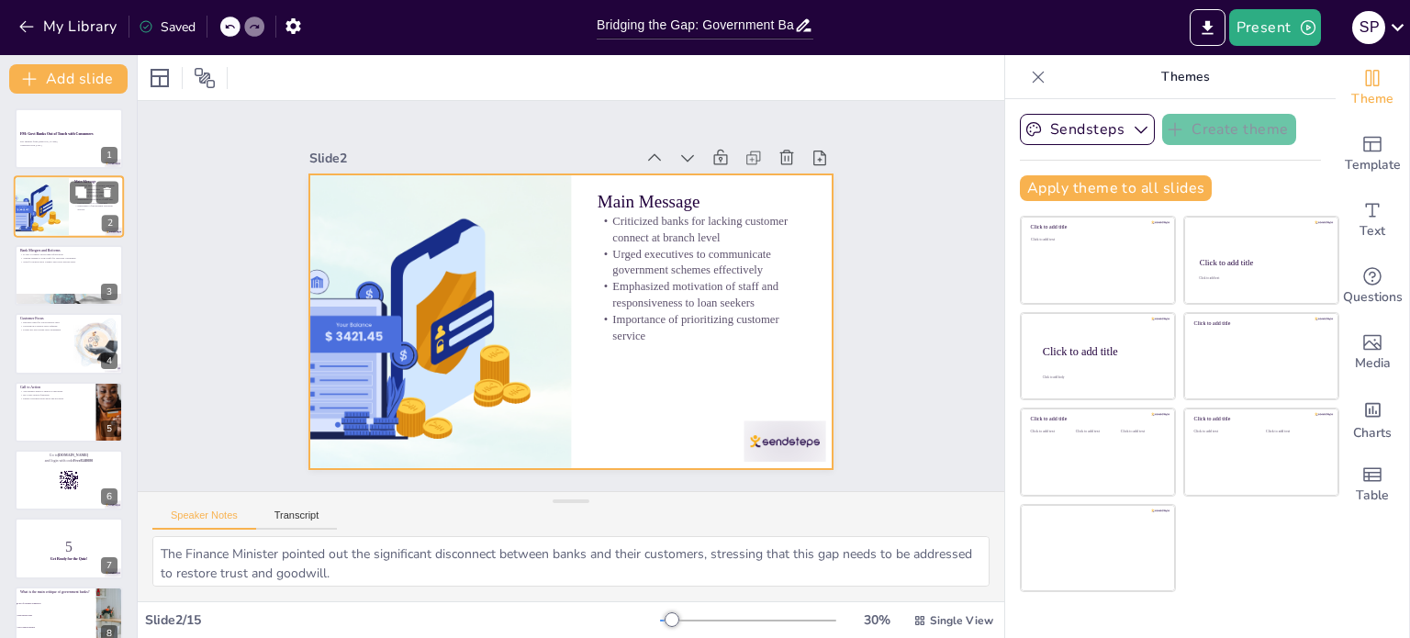
checkbox input "true"
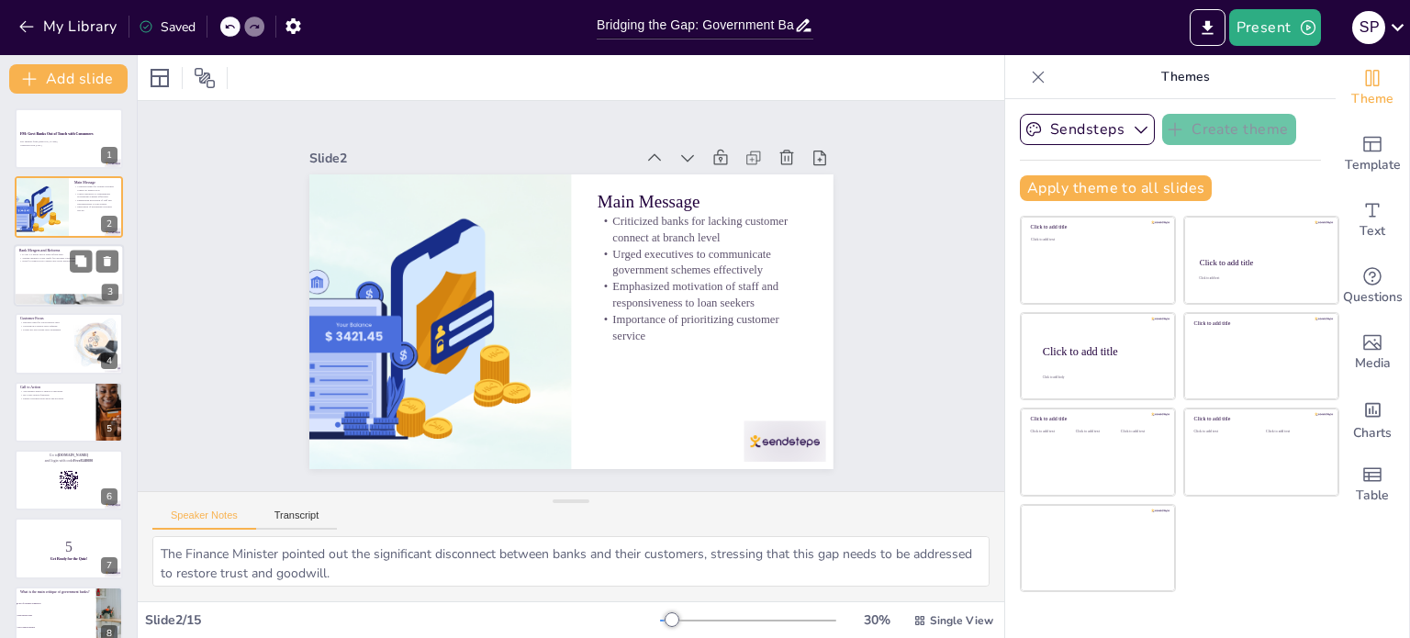
checkbox input "true"
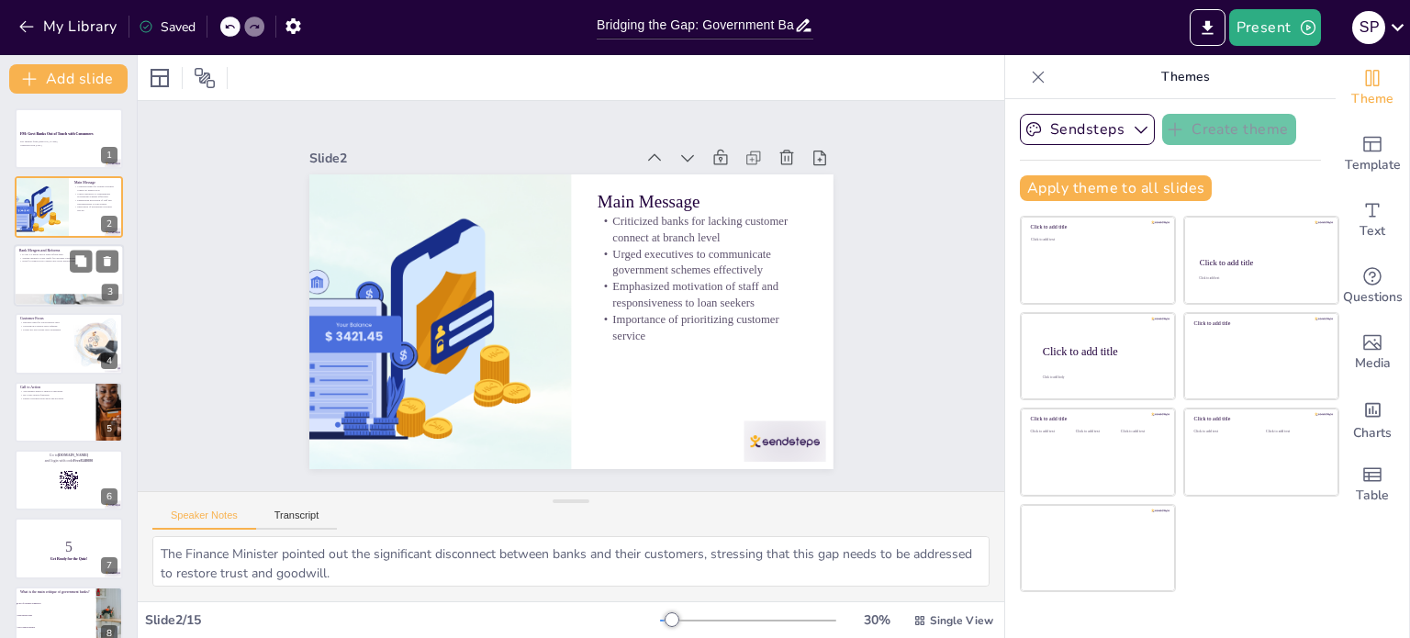
checkbox input "true"
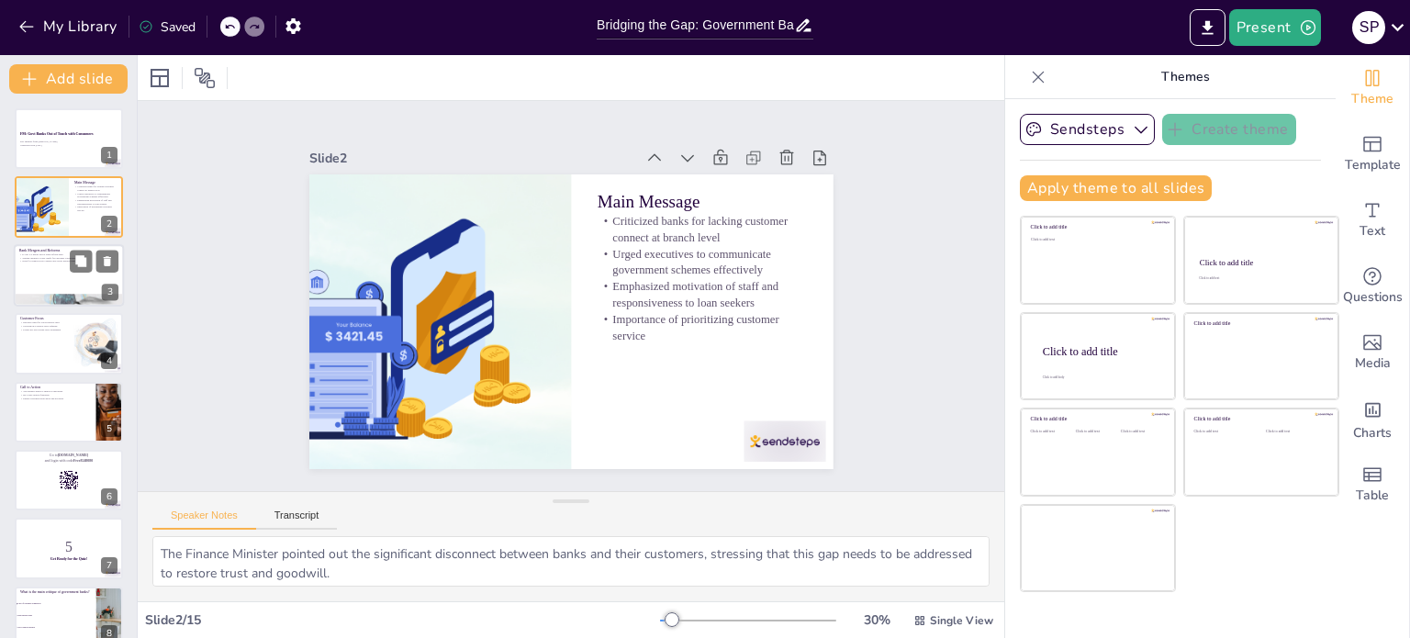
checkbox input "true"
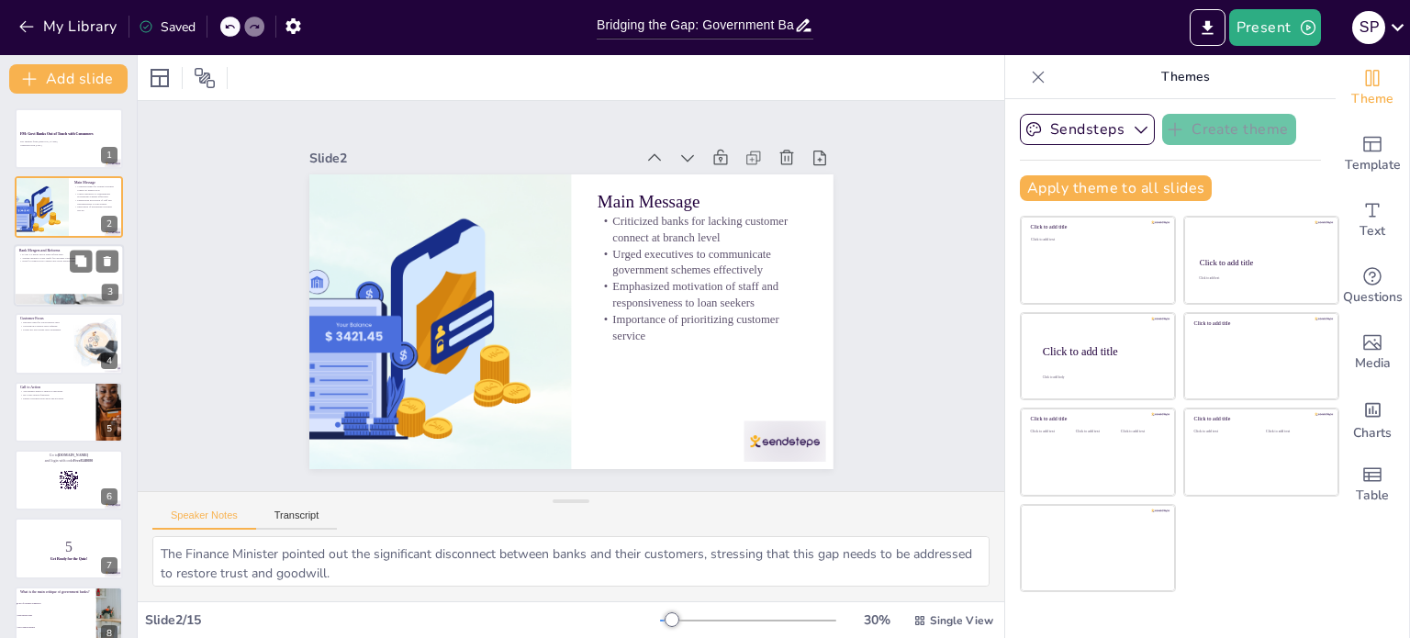
click at [63, 256] on p "Tongue-lashing to PSB chiefs for customer complaints" at bounding box center [68, 258] width 99 height 4
checkbox input "true"
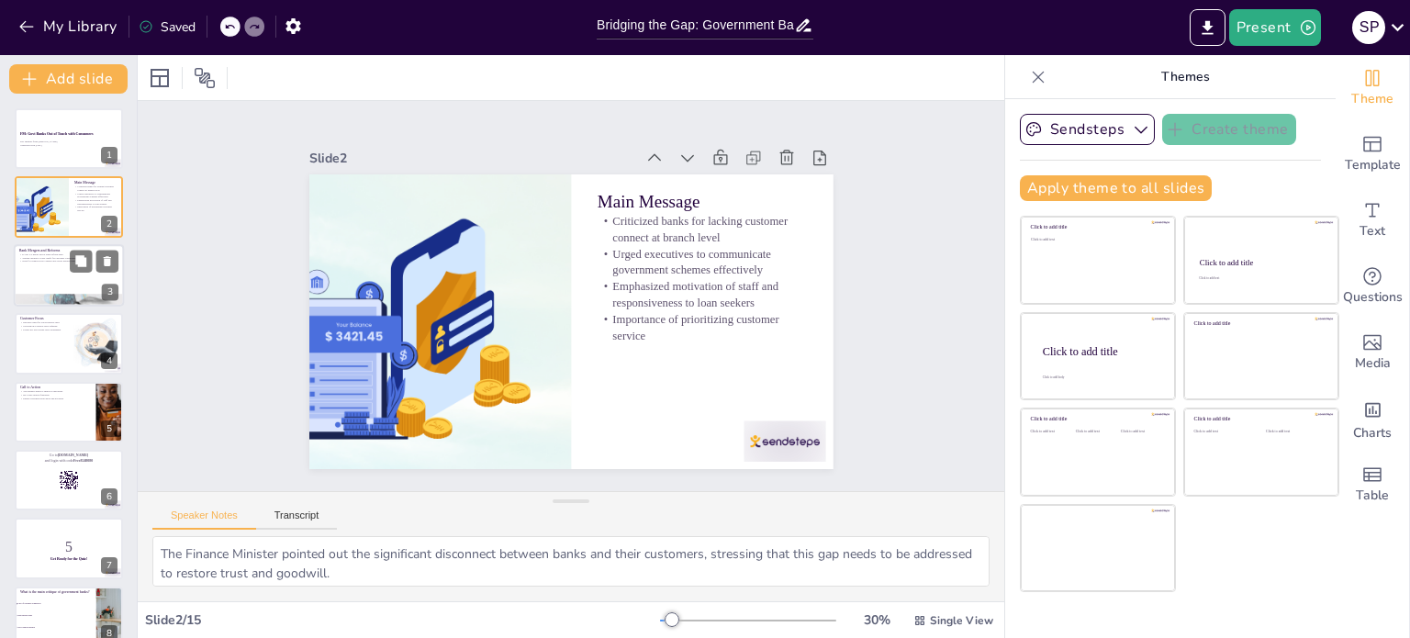
checkbox input "true"
type textarea "The EASE 3.0 plan is designed to enhance the efficiency and effectiveness of pu…"
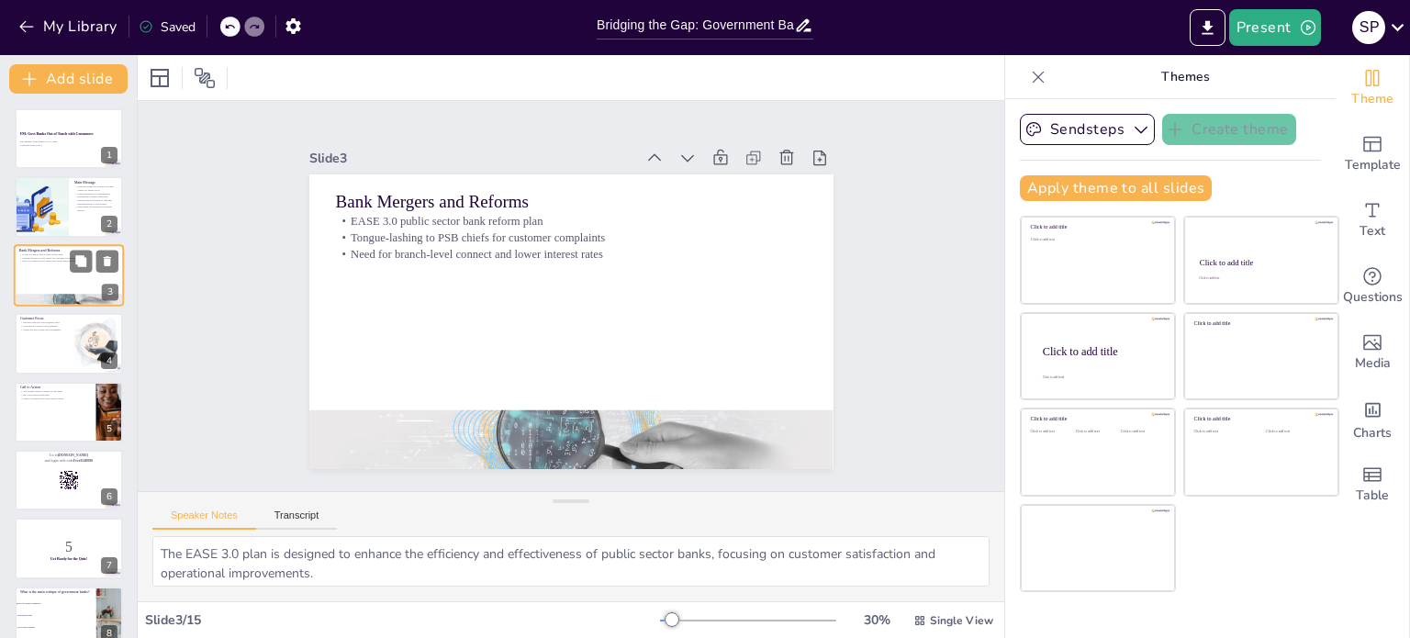
checkbox input "true"
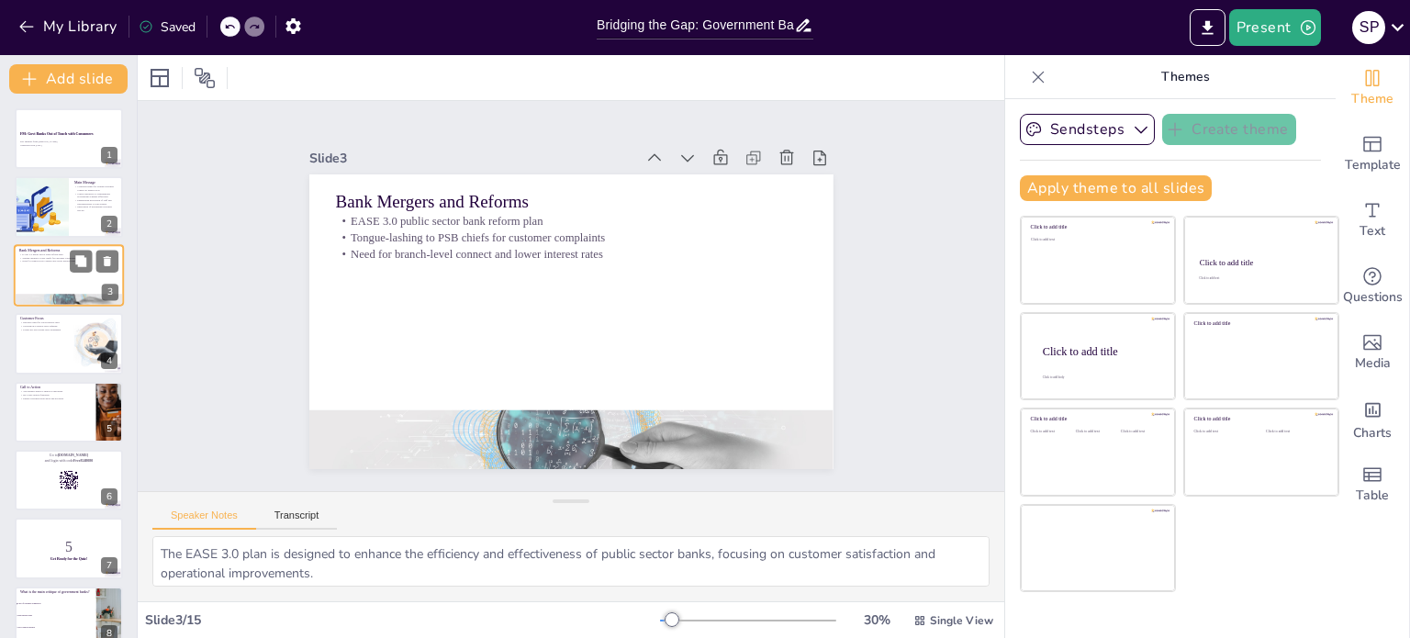
checkbox input "true"
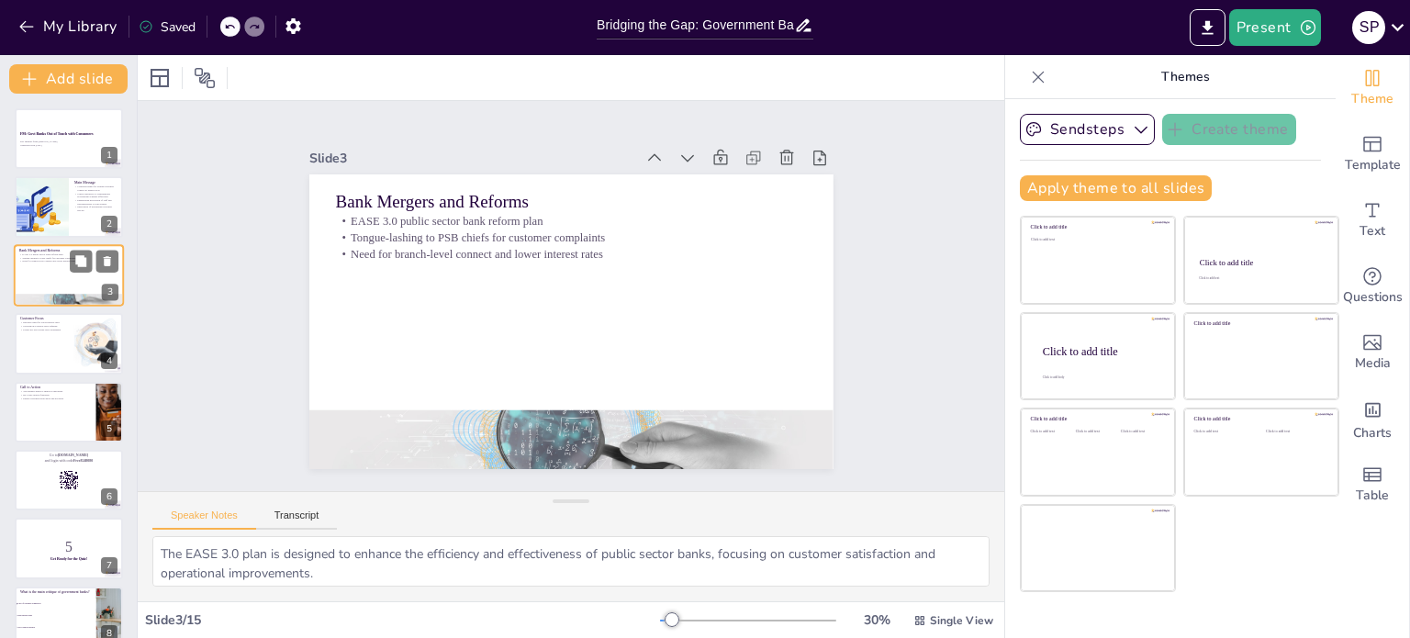
checkbox input "true"
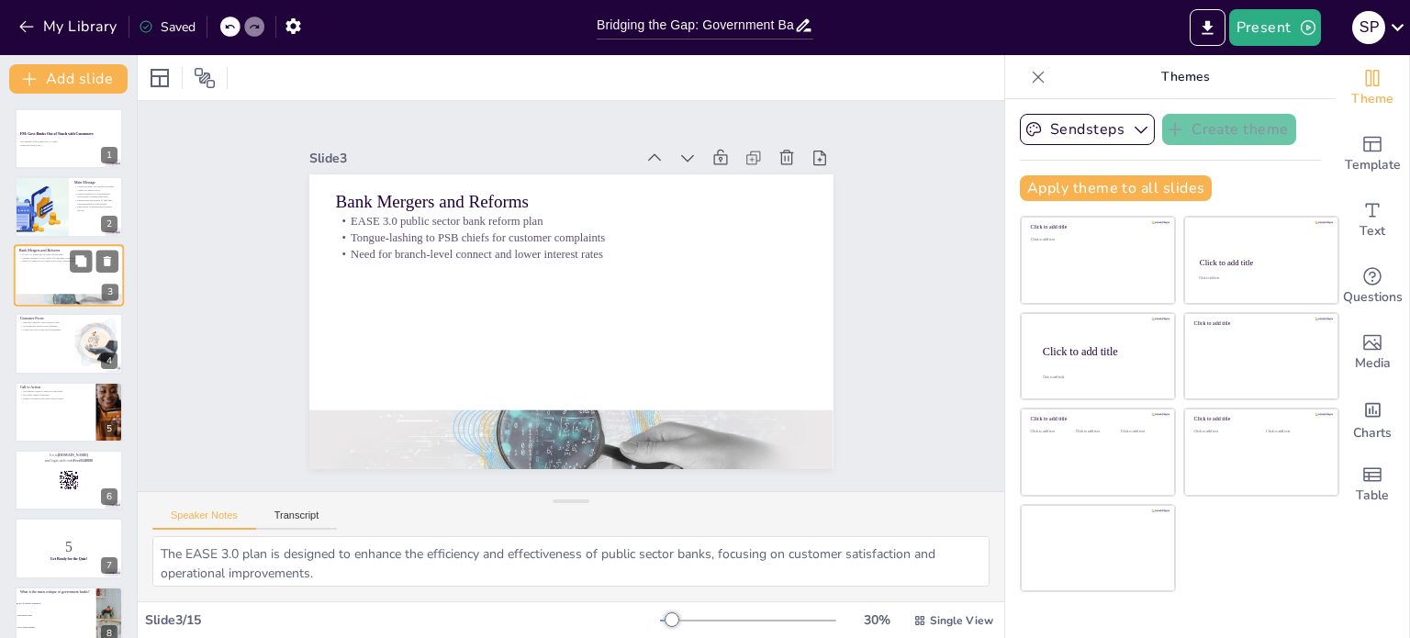
checkbox input "true"
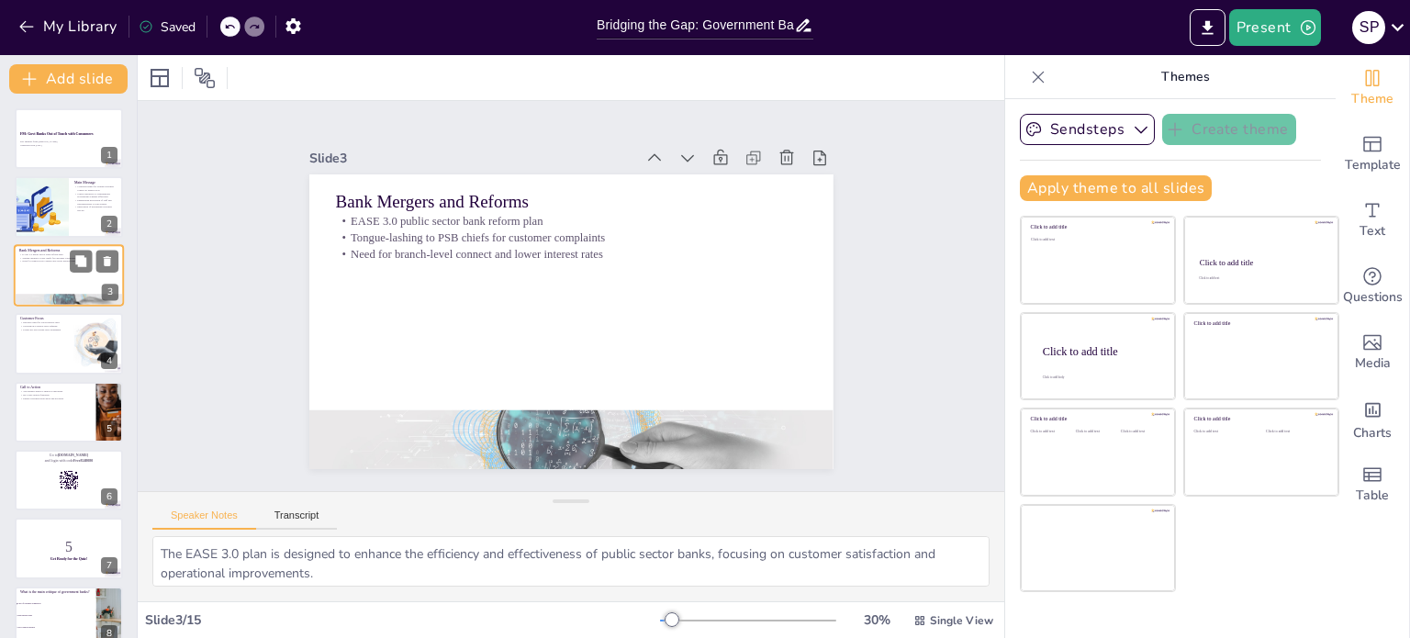
checkbox input "true"
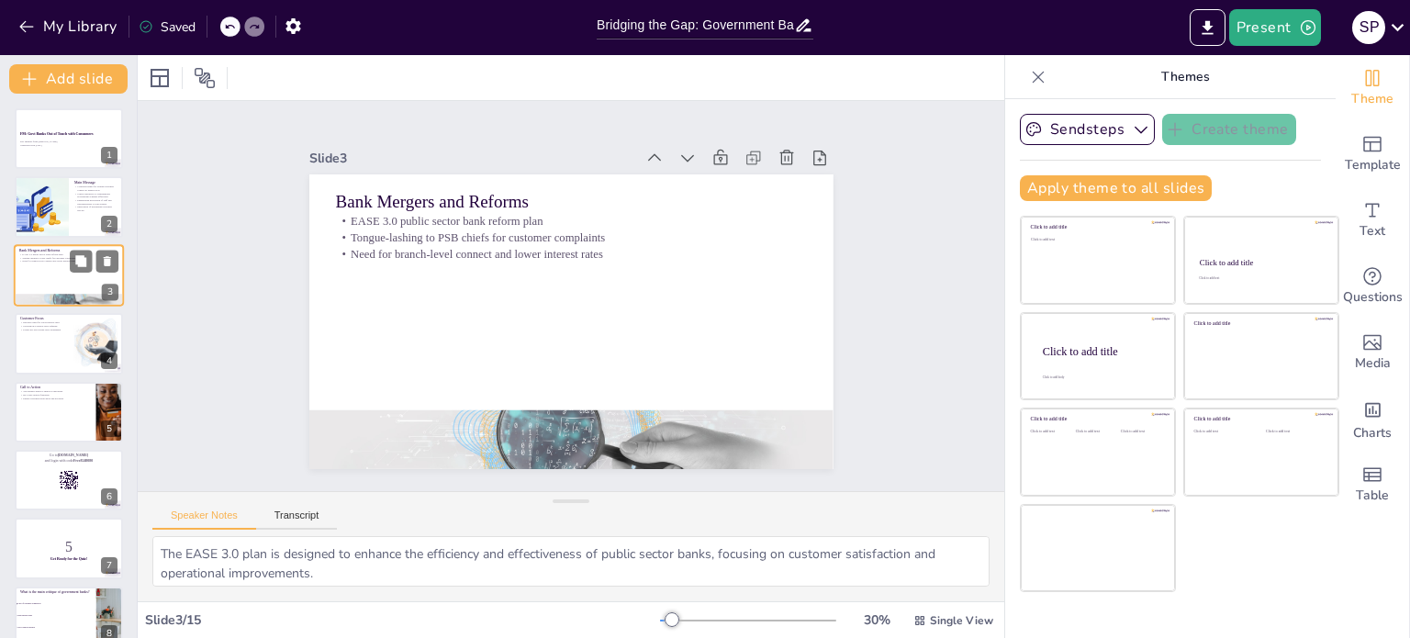
checkbox input "true"
click at [55, 337] on div at bounding box center [69, 343] width 110 height 62
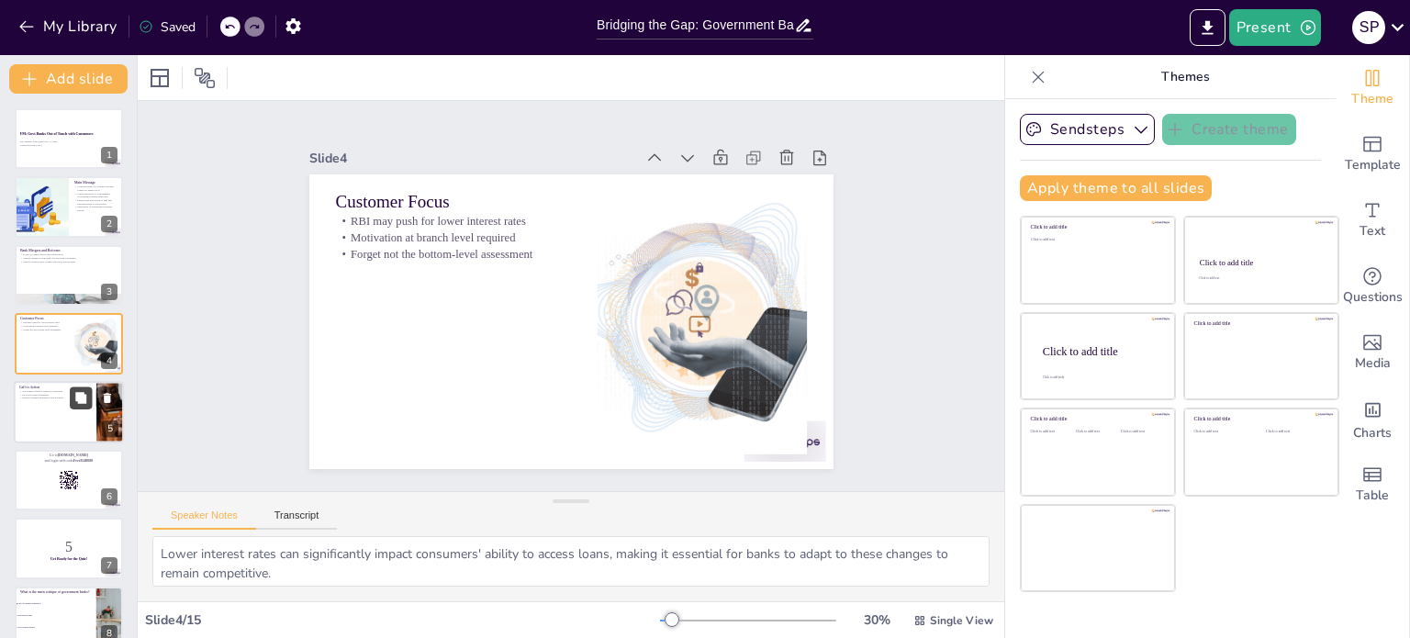
click at [73, 396] on button at bounding box center [81, 397] width 22 height 22
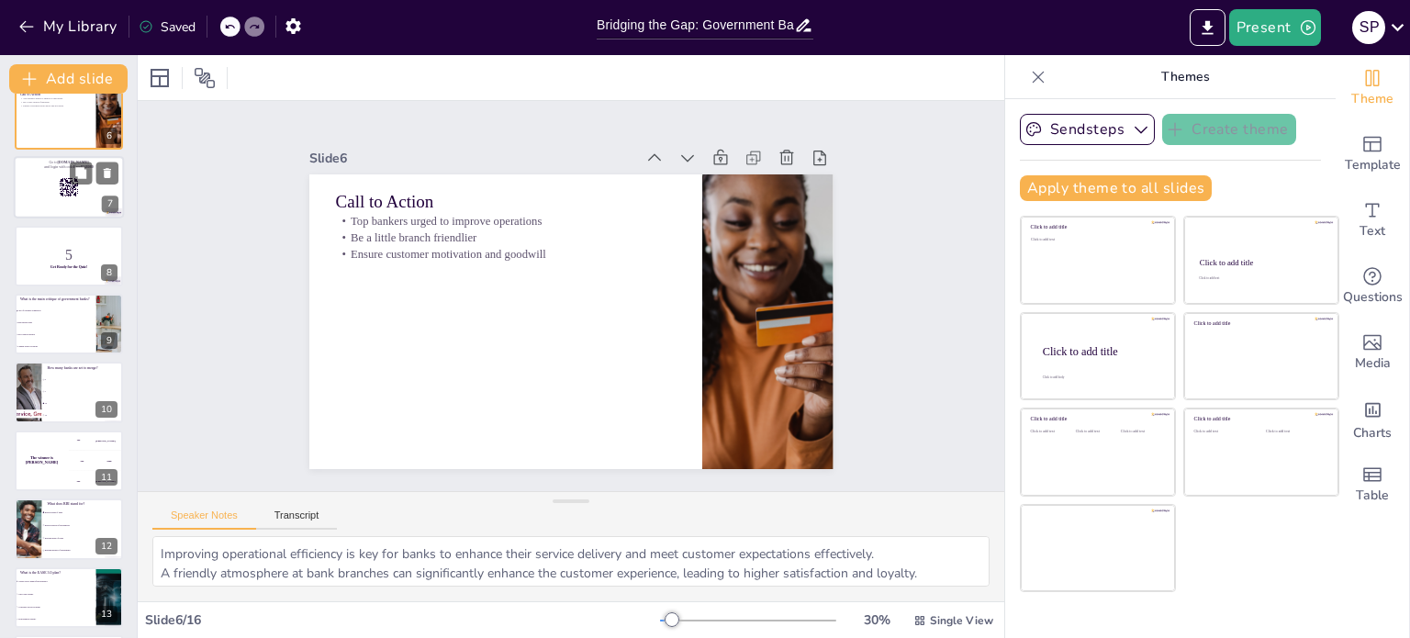
scroll to position [569, 0]
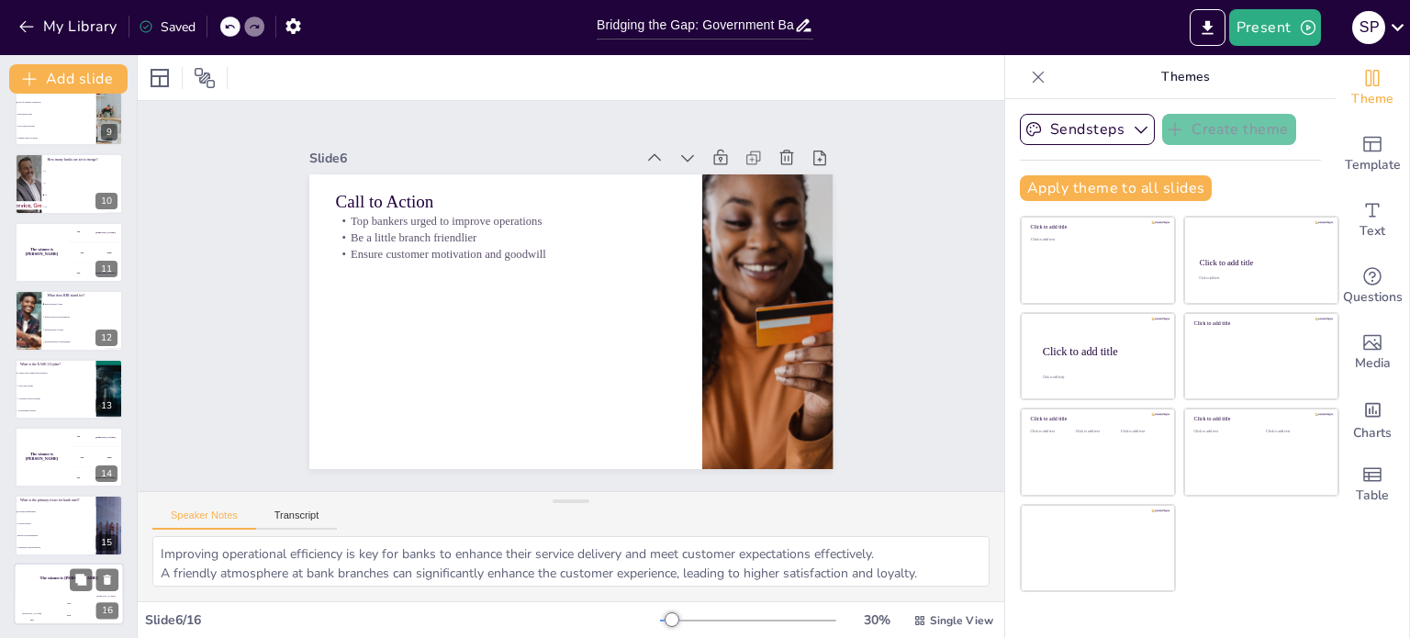
click at [36, 586] on div "The winner is [PERSON_NAME]" at bounding box center [69, 578] width 110 height 31
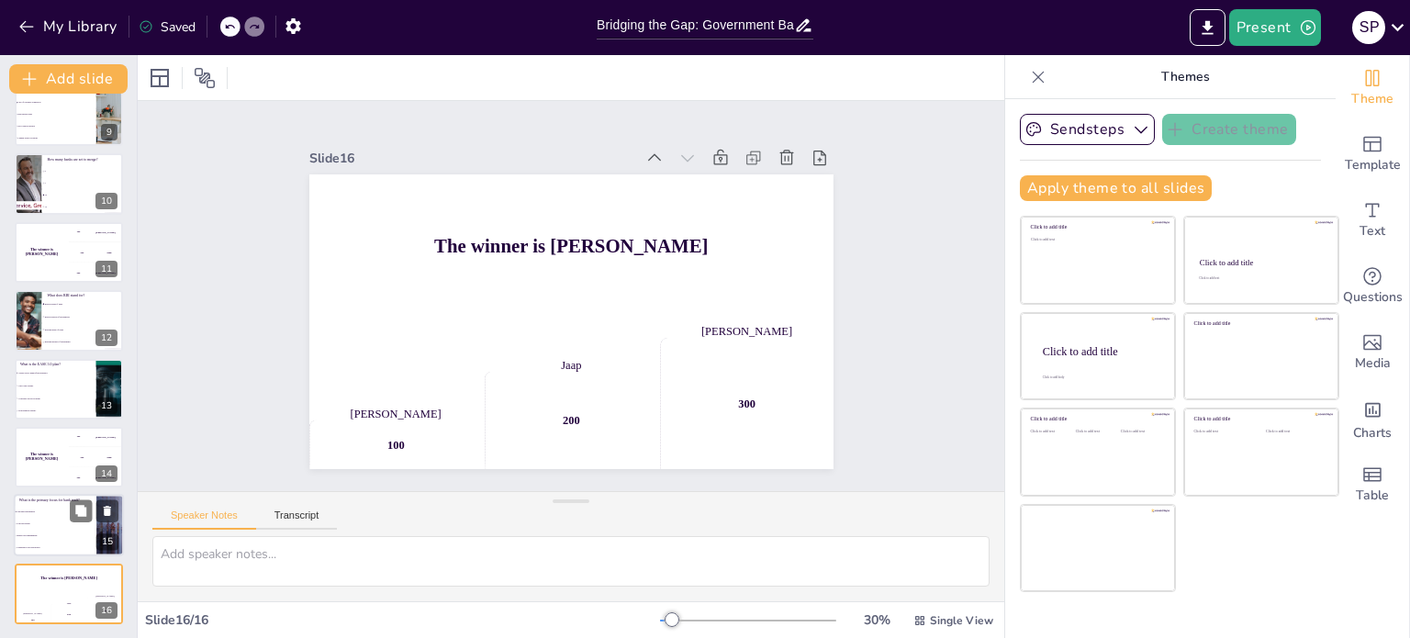
click at [46, 535] on span "Interest rate management" at bounding box center [56, 536] width 79 height 3
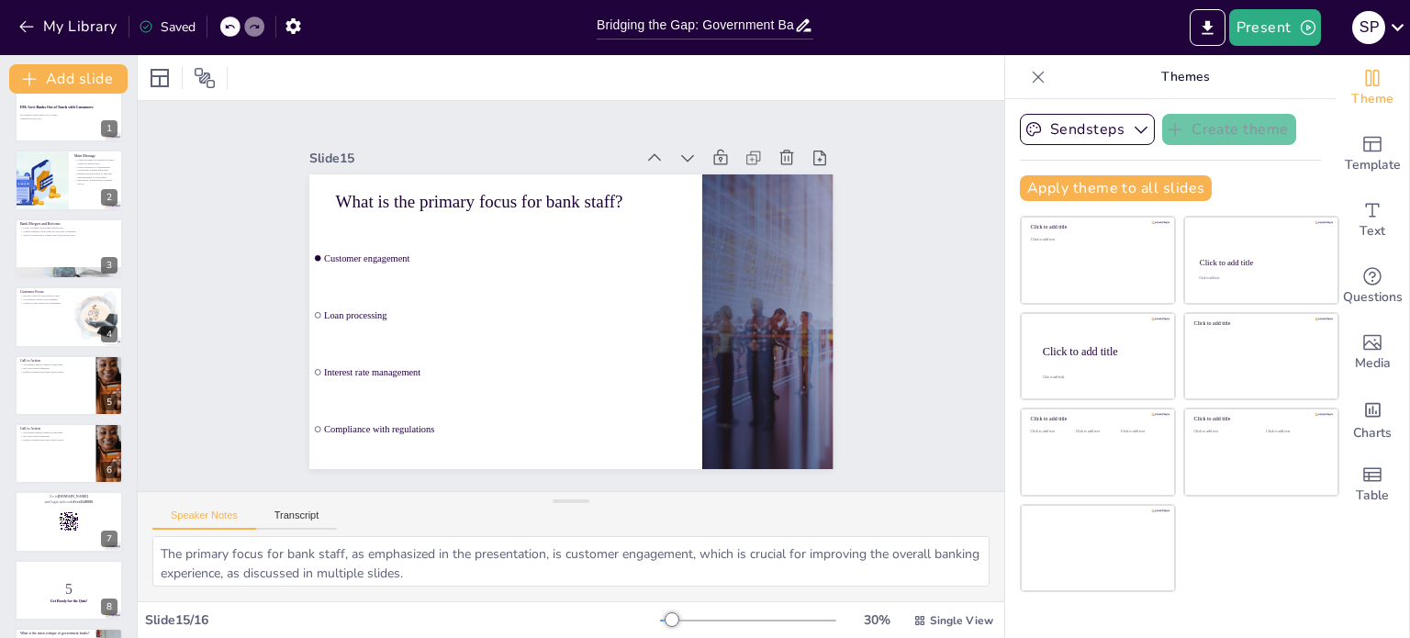
scroll to position [0, 0]
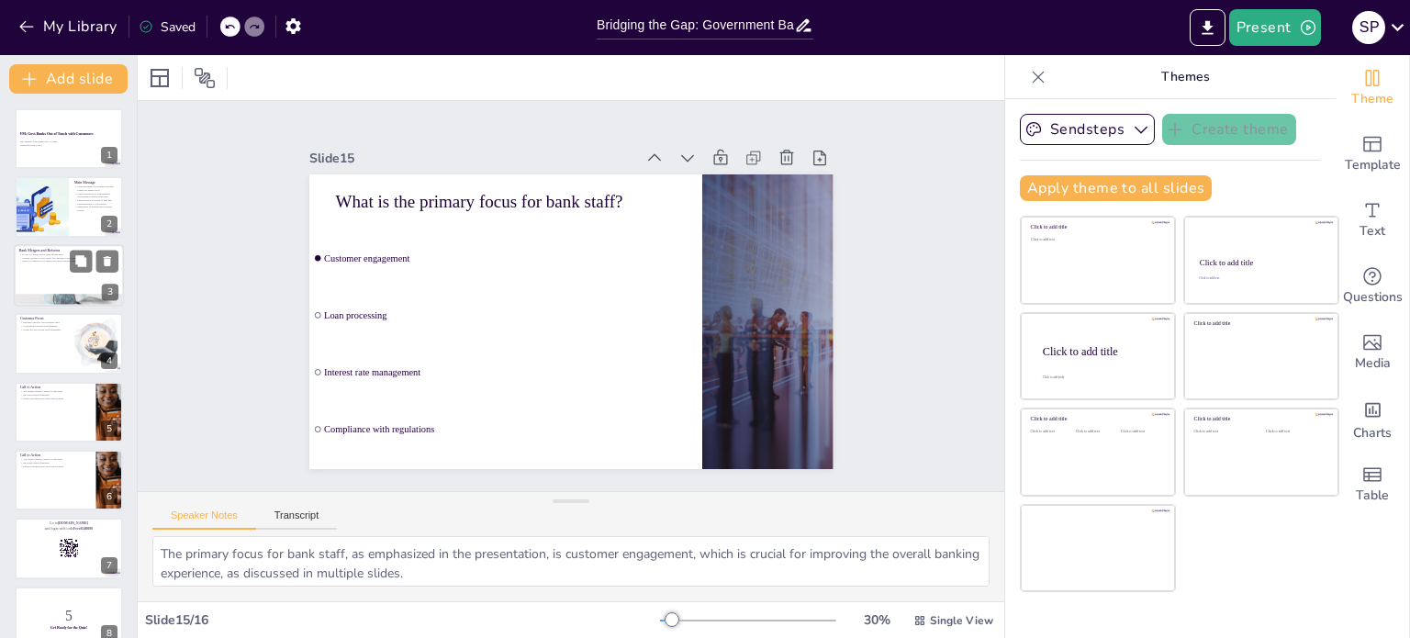
click at [49, 268] on div at bounding box center [69, 275] width 110 height 62
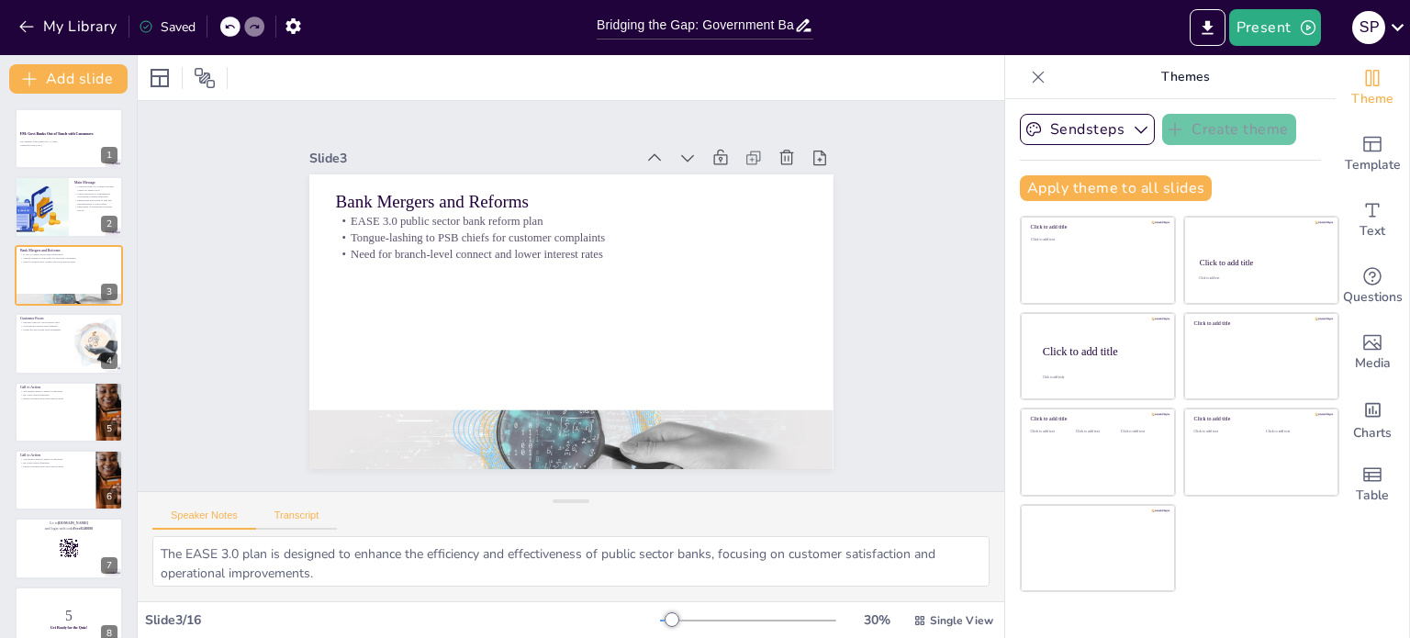
click at [294, 509] on button "Transcript" at bounding box center [297, 519] width 82 height 20
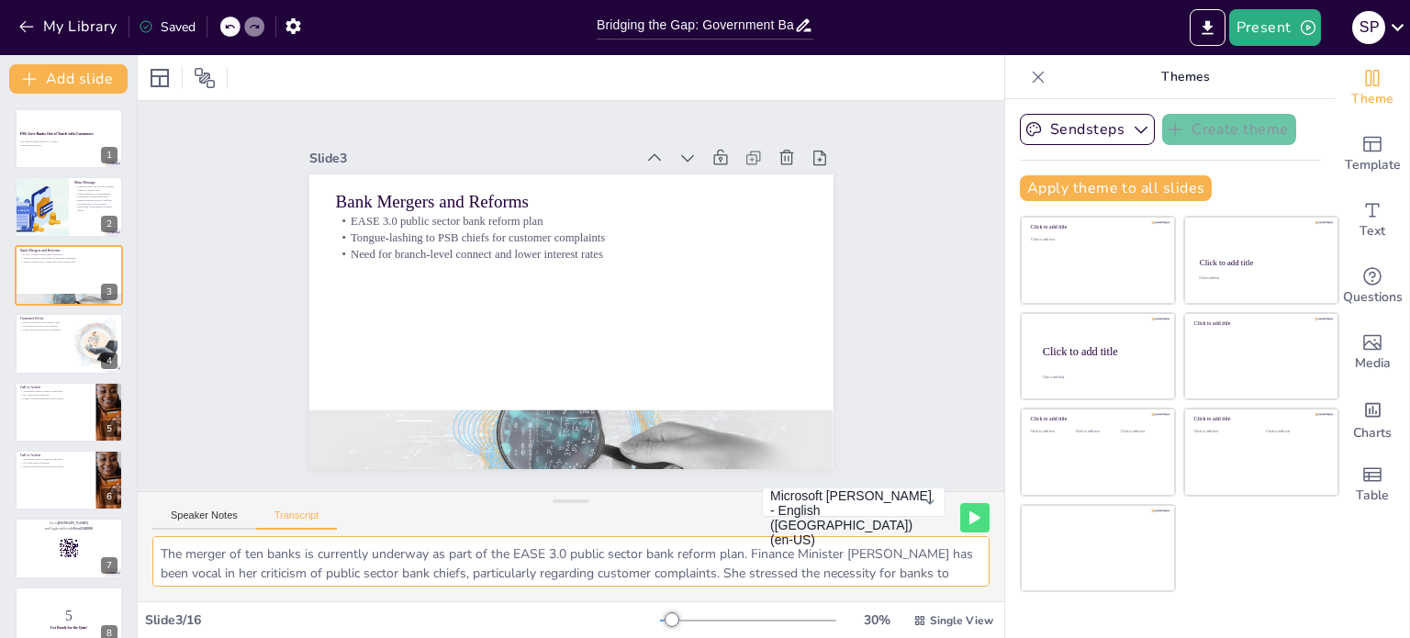
click at [890, 567] on textarea "The merger of ten banks is currently underway as part of the EASE 3.0 public se…" at bounding box center [570, 561] width 837 height 50
click at [80, 133] on button at bounding box center [81, 124] width 22 height 22
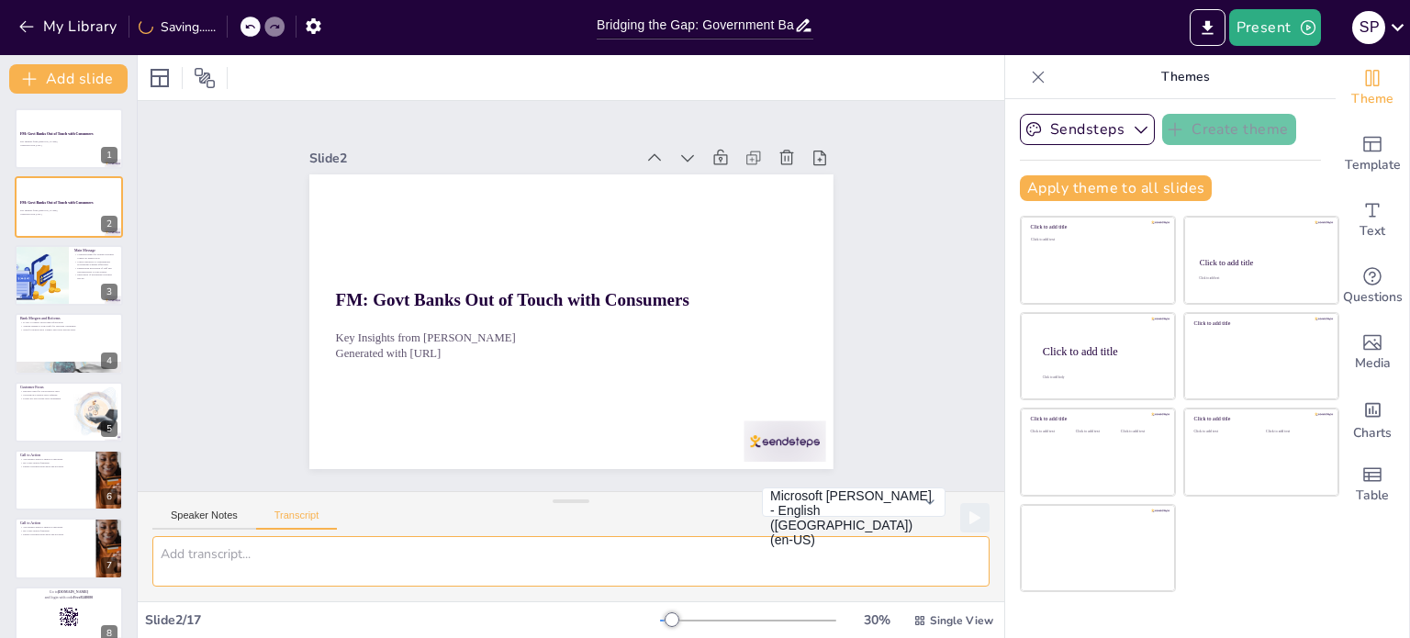
click at [293, 553] on textarea at bounding box center [570, 561] width 837 height 50
